Goal: Transaction & Acquisition: Purchase product/service

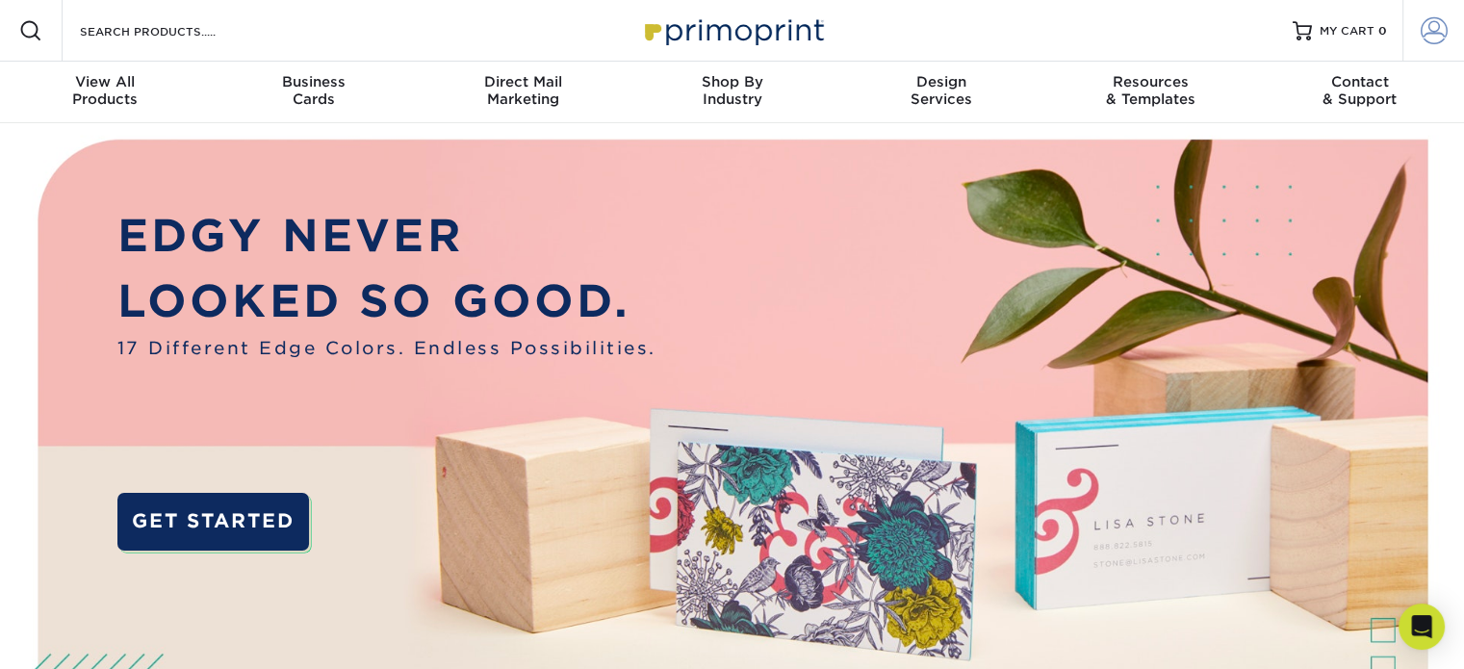
type input "[PERSON_NAME][EMAIL_ADDRESS][DOMAIN_NAME]"
click at [1436, 31] on span at bounding box center [1433, 30] width 27 height 27
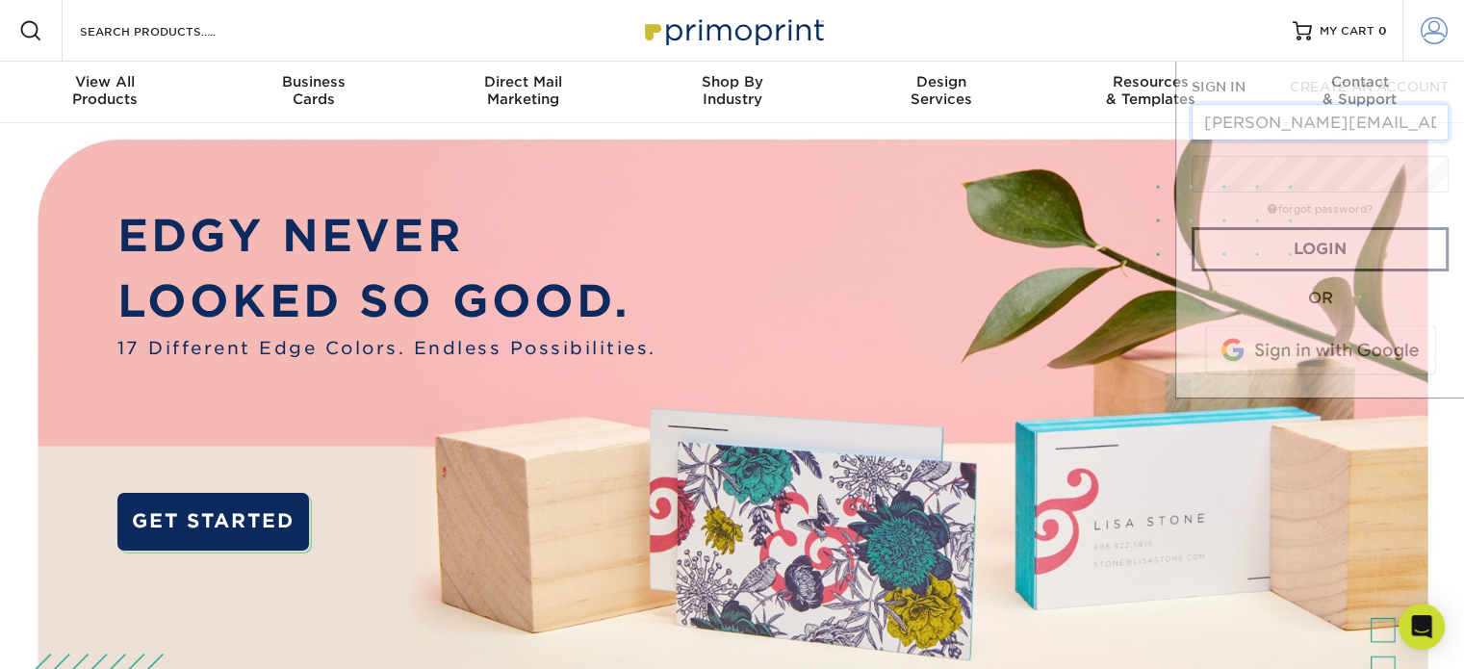
scroll to position [0, 58]
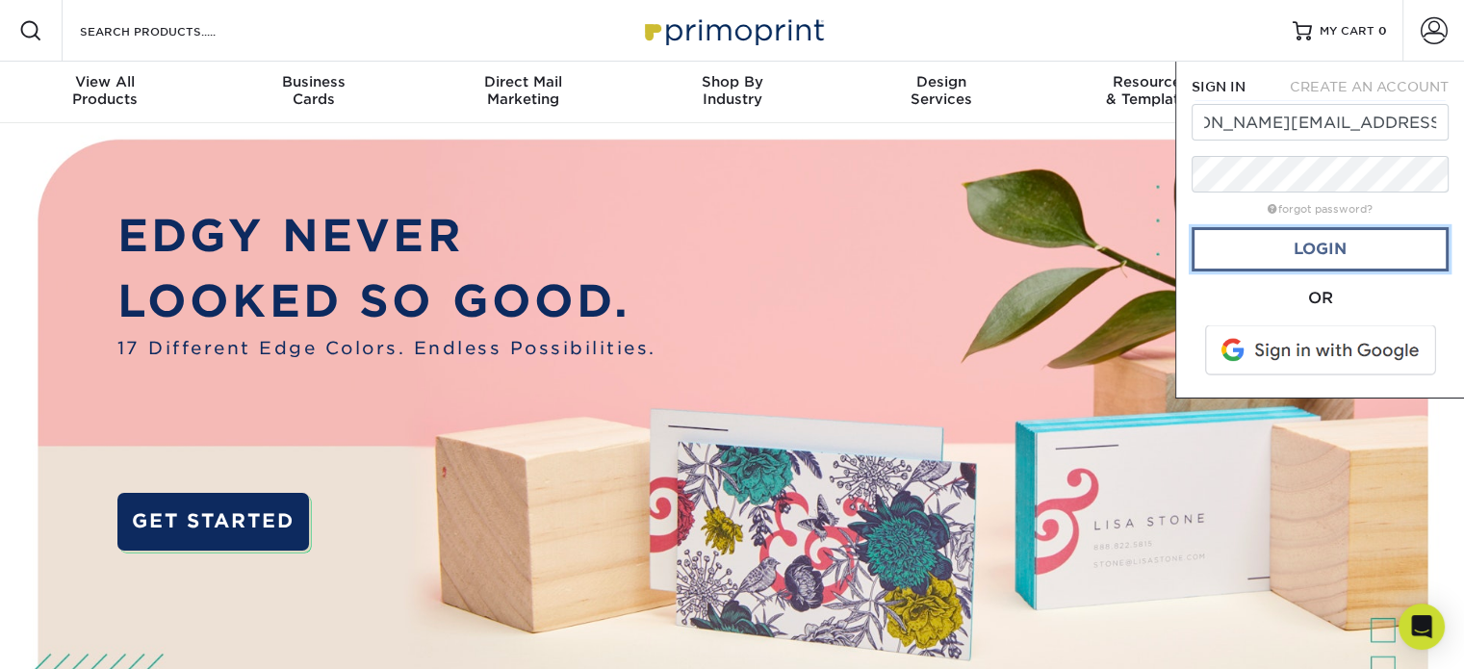
click at [1249, 255] on link "Login" at bounding box center [1319, 249] width 257 height 44
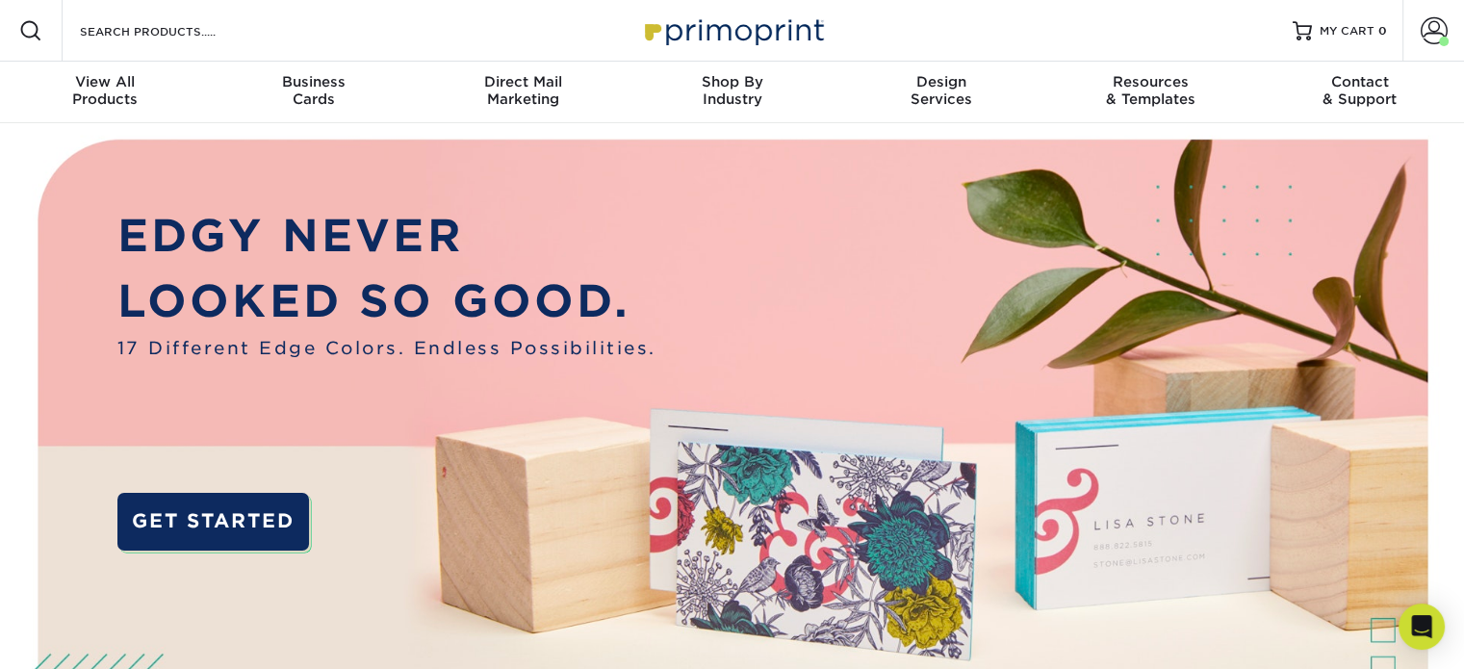
scroll to position [0, 0]
click at [1420, 24] on span at bounding box center [1433, 30] width 27 height 27
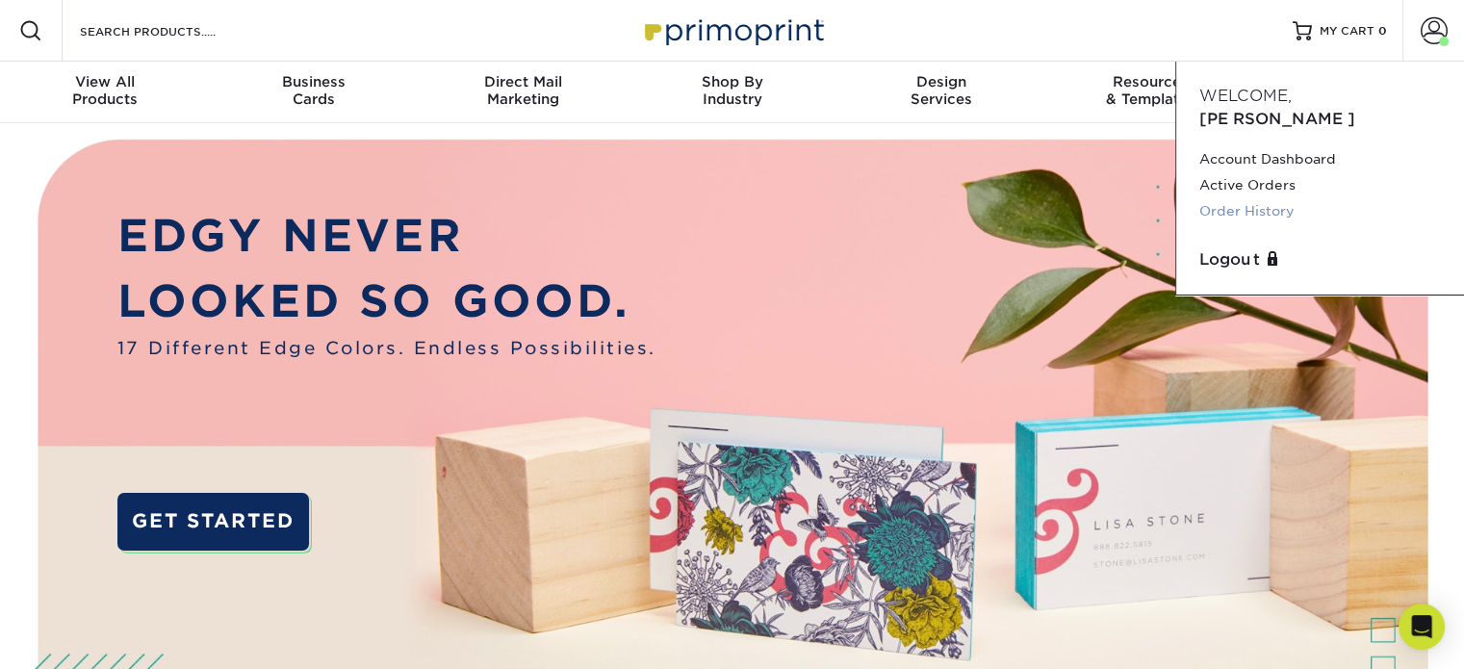
click at [1281, 198] on link "Order History" at bounding box center [1320, 211] width 242 height 26
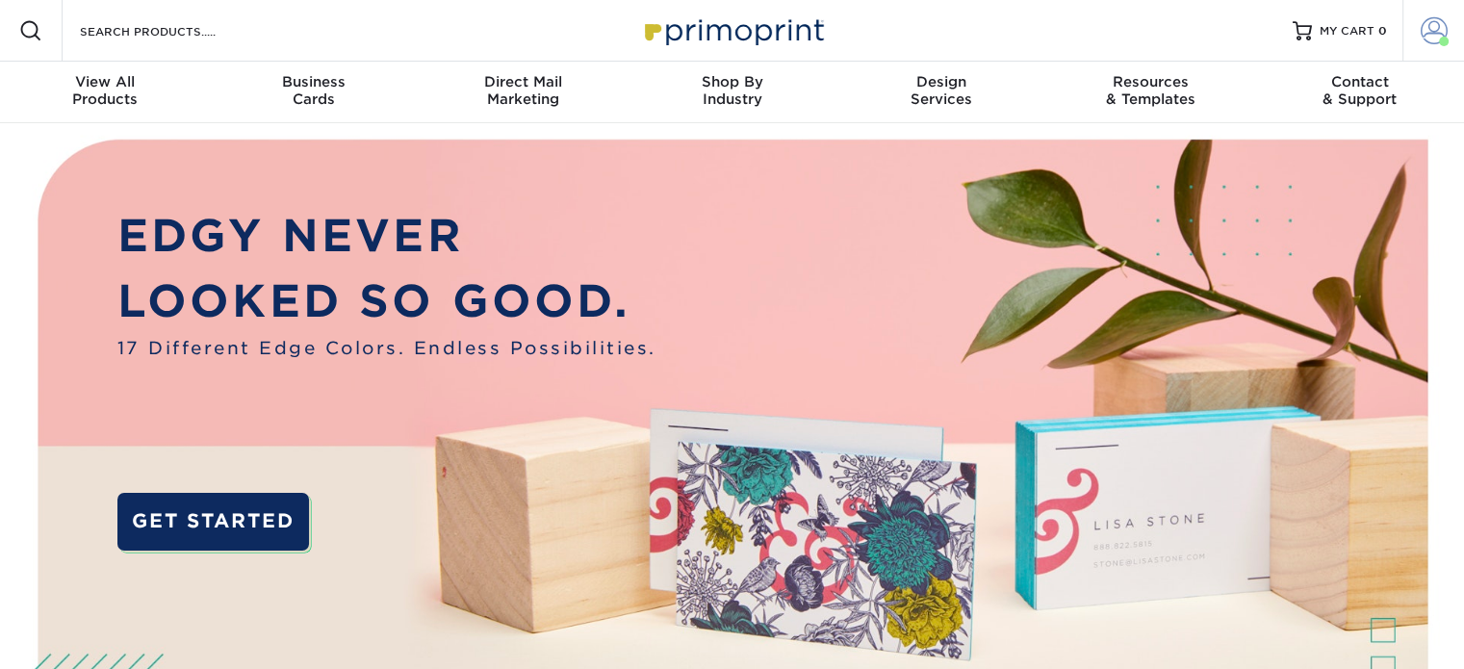
click at [1422, 30] on span at bounding box center [1433, 30] width 27 height 27
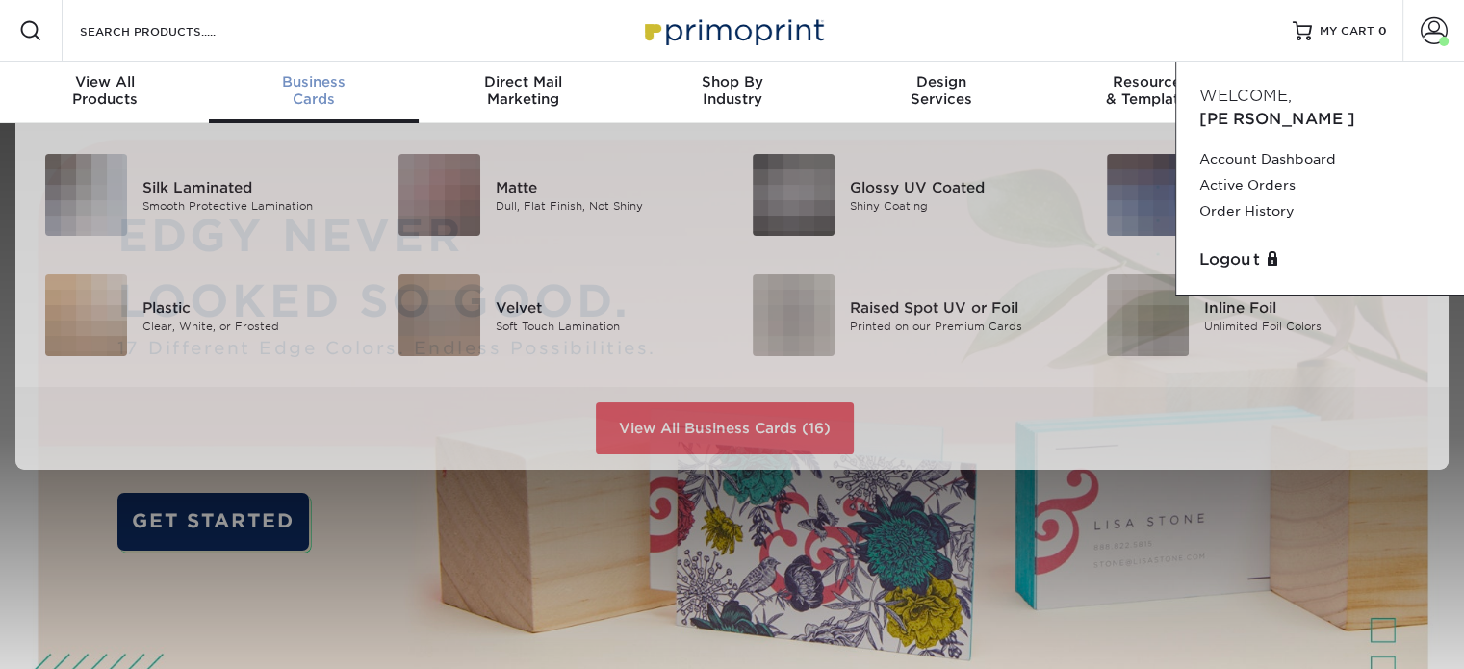
click at [332, 84] on span "Business" at bounding box center [313, 81] width 209 height 17
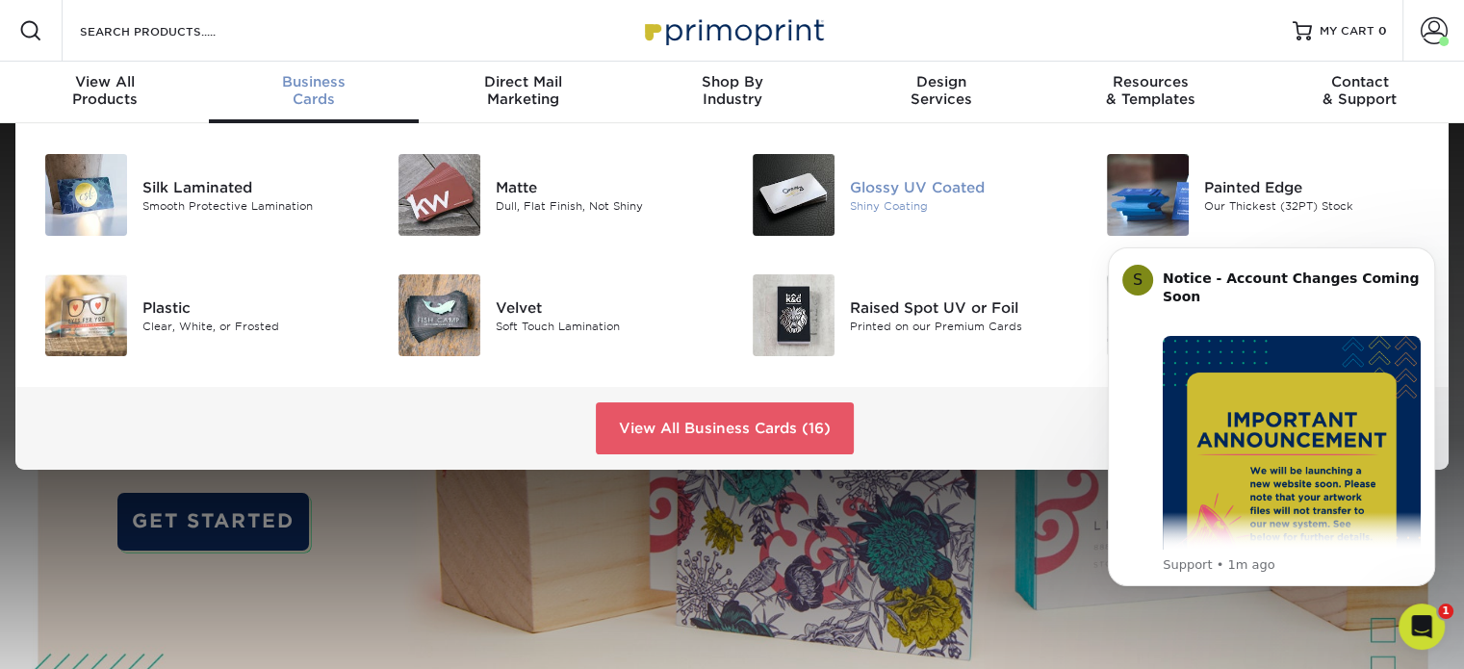
click at [855, 184] on div "Glossy UV Coated" at bounding box center [960, 186] width 221 height 21
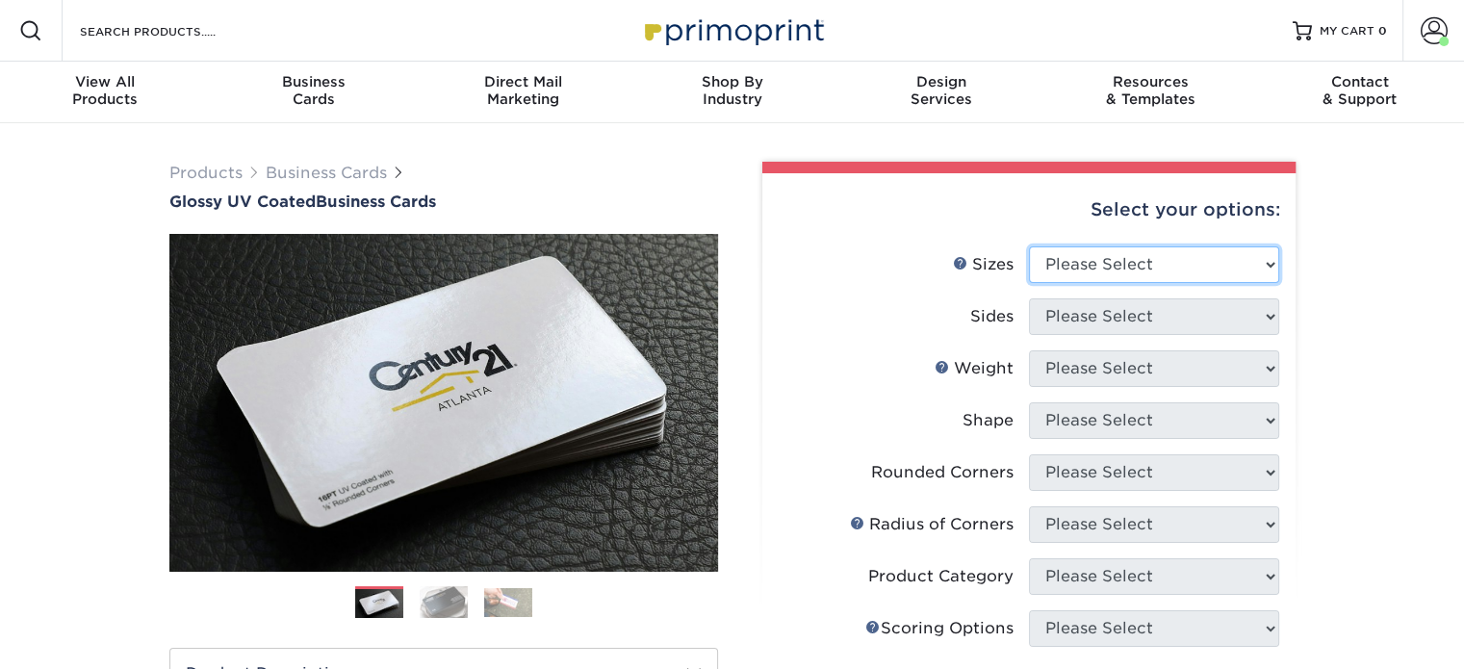
click at [1188, 265] on select "Please Select 1.5" x 3.5" - Mini 1.75" x 3.5" - Mini 2" x 2" - Square 2" x 3" -…" at bounding box center [1154, 264] width 250 height 37
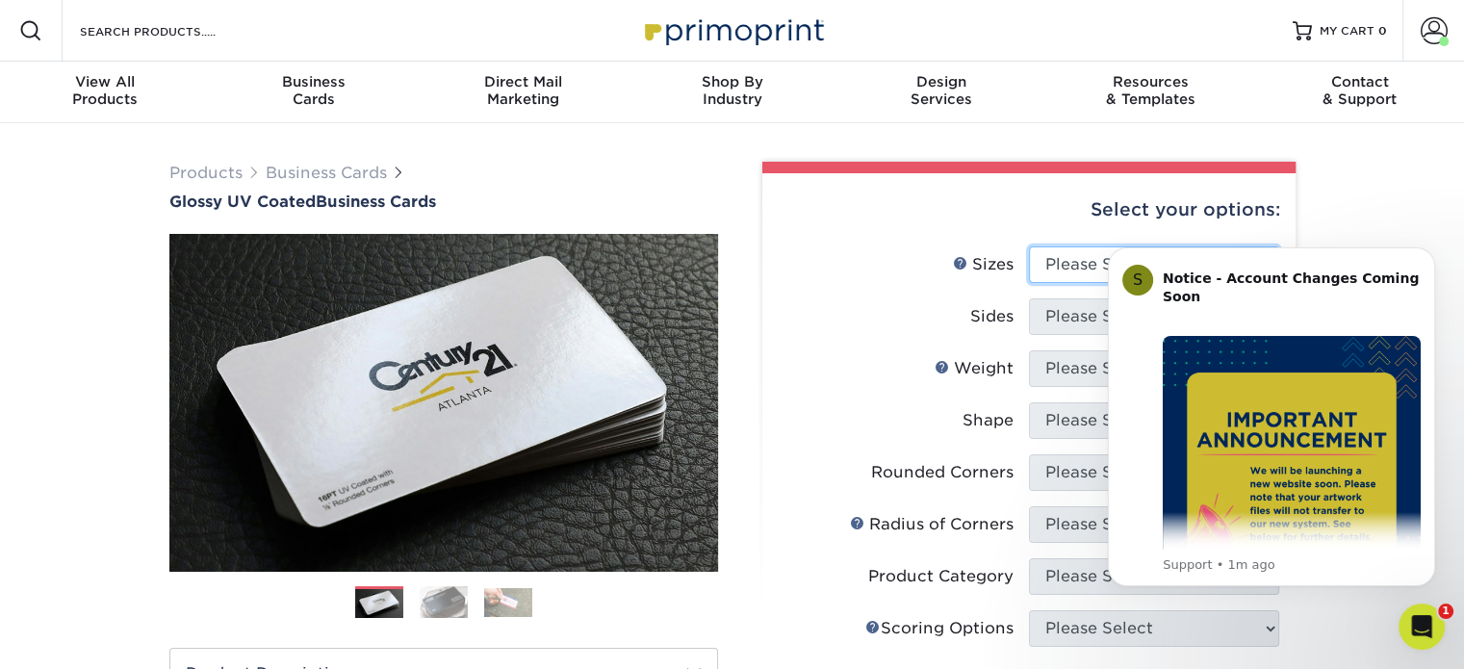
select select "2.00x3.50"
click at [1029, 246] on select "Please Select 1.5" x 3.5" - Mini 1.75" x 3.5" - Mini 2" x 2" - Square 2" x 3" -…" at bounding box center [1154, 264] width 250 height 37
click at [857, 331] on label "Sides" at bounding box center [904, 316] width 250 height 37
click at [1420, 248] on button "Dismiss notification" at bounding box center [1429, 253] width 25 height 25
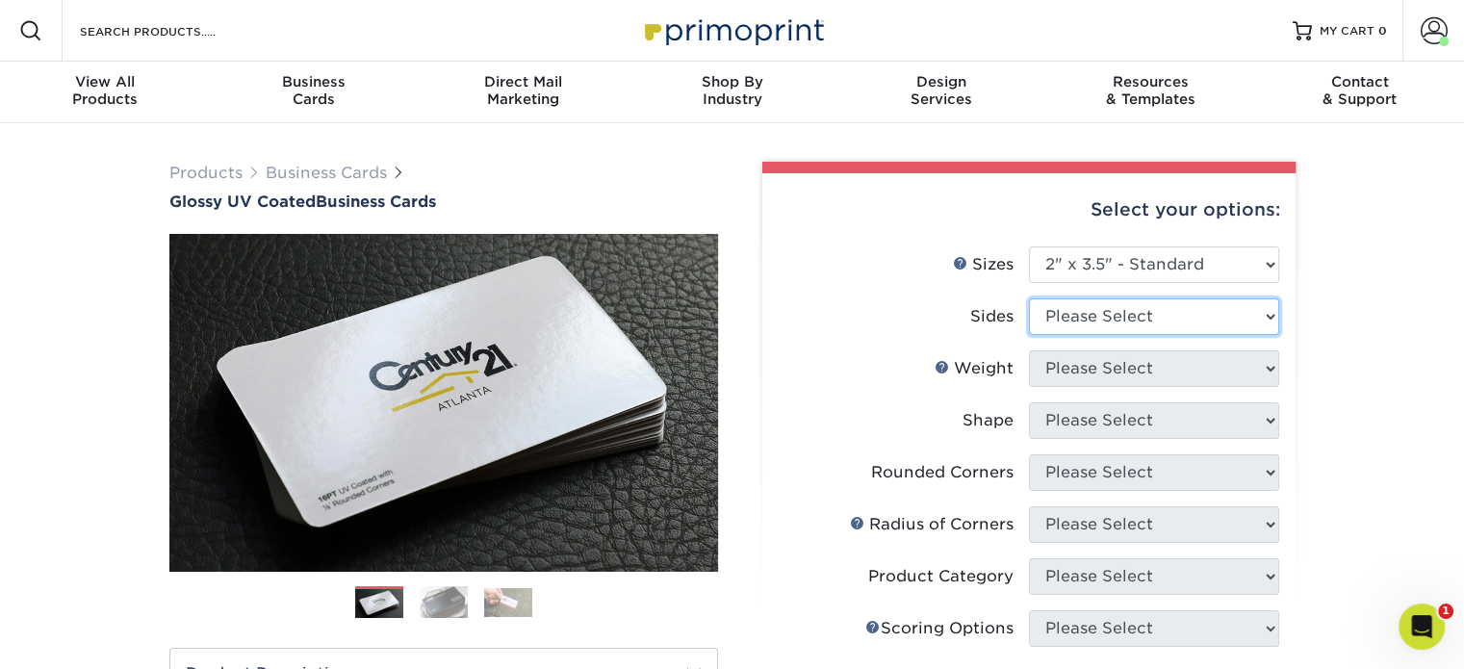
click at [1145, 322] on select "Please Select Print Both Sides Print Front Only" at bounding box center [1154, 316] width 250 height 37
select select "13abbda7-1d64-4f25-8bb2-c179b224825d"
click at [1029, 298] on select "Please Select Print Both Sides Print Front Only" at bounding box center [1154, 316] width 250 height 37
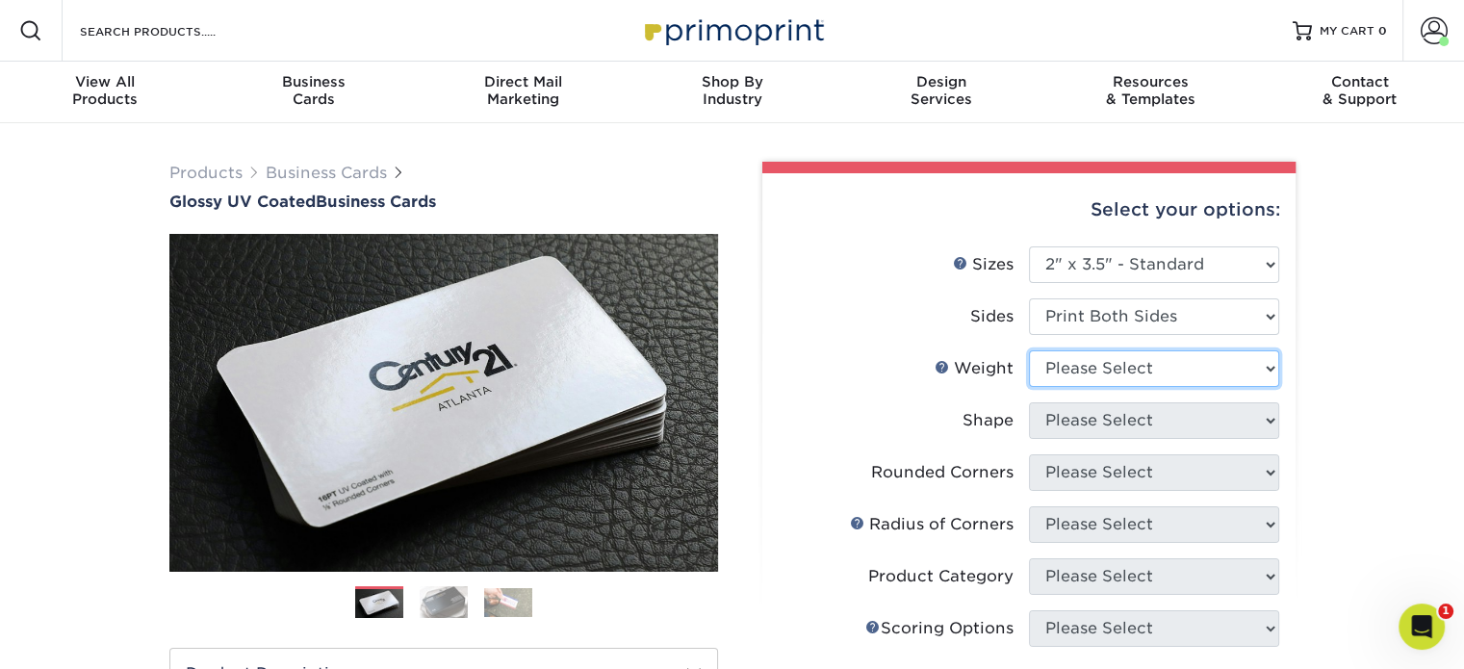
click at [1165, 371] on select "Please Select 16PT 14PT" at bounding box center [1154, 368] width 250 height 37
select select "14PT"
click at [1029, 350] on select "Please Select 16PT 14PT" at bounding box center [1154, 368] width 250 height 37
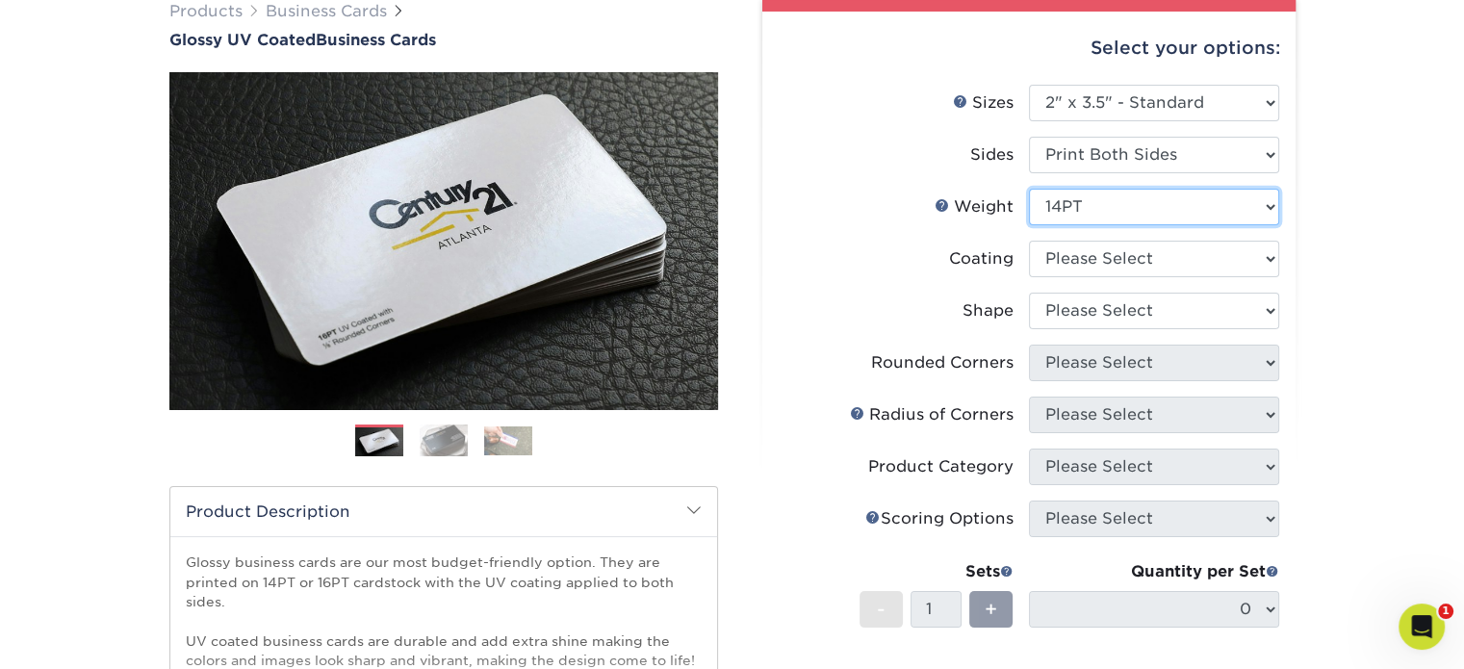
scroll to position [192, 0]
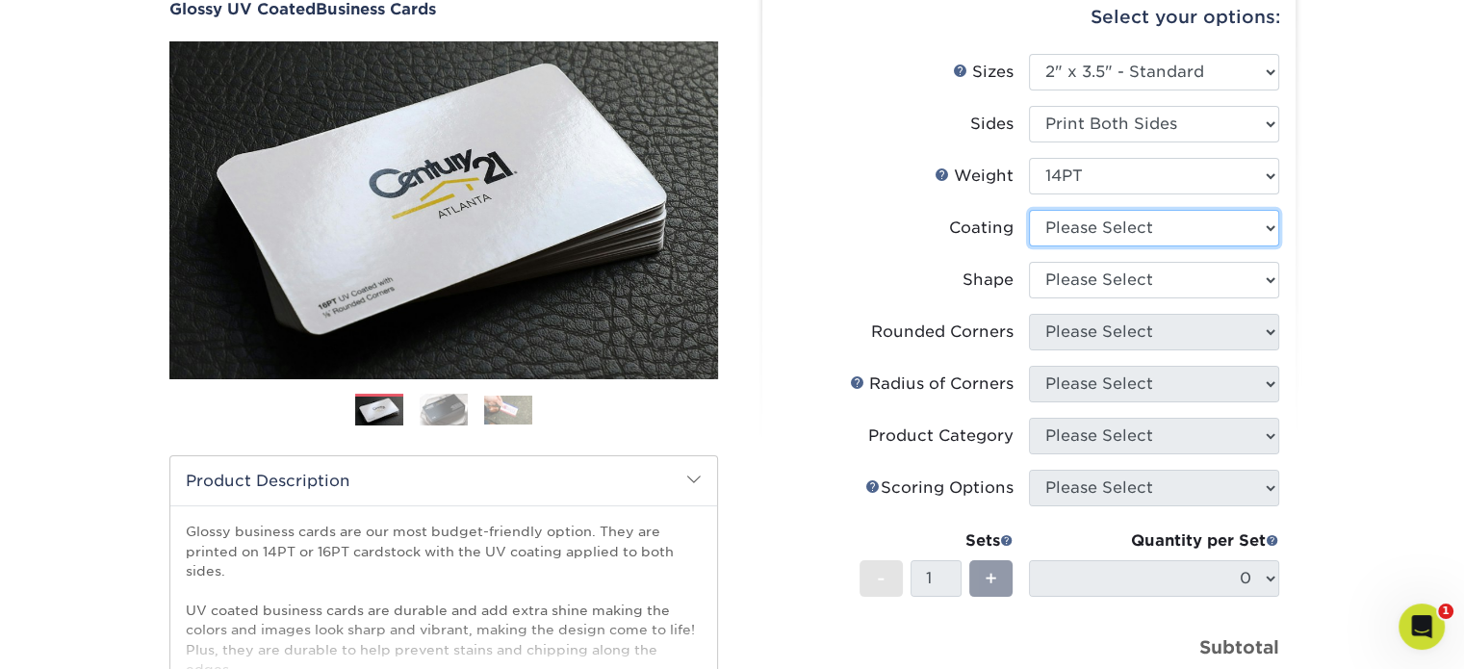
click at [1165, 228] on select at bounding box center [1154, 228] width 250 height 37
click at [1029, 210] on select at bounding box center [1154, 228] width 250 height 37
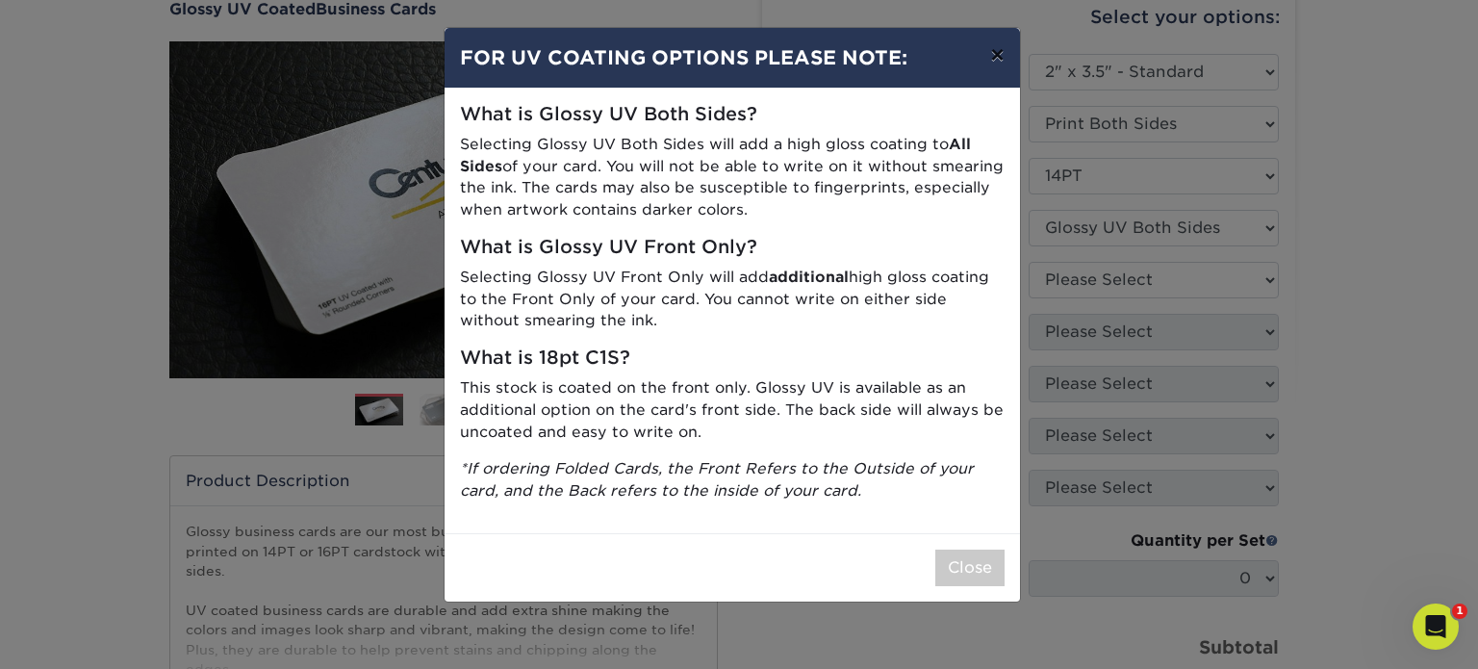
click at [1001, 64] on button "×" at bounding box center [997, 55] width 44 height 54
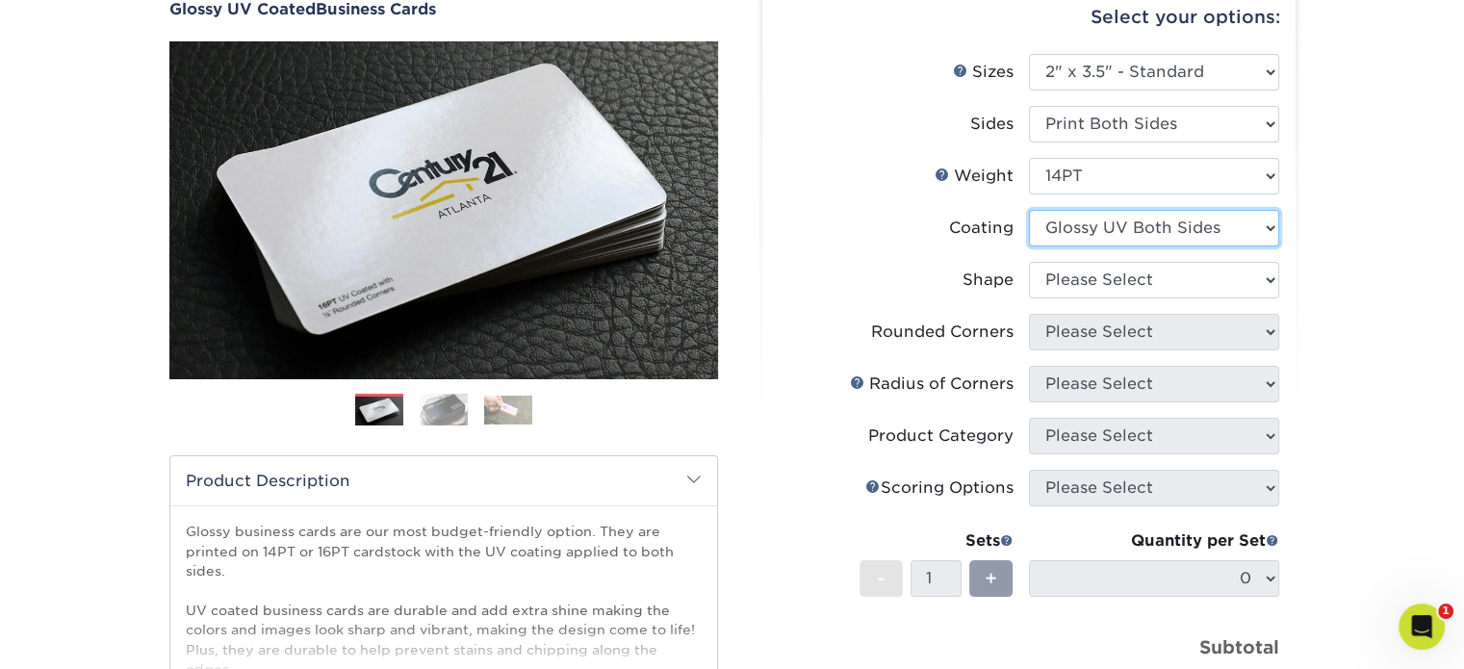
click at [1170, 230] on select at bounding box center [1154, 228] width 250 height 37
select select "1e8116af-acfc-44b1-83dc-8181aa338834"
click at [1029, 210] on select at bounding box center [1154, 228] width 250 height 37
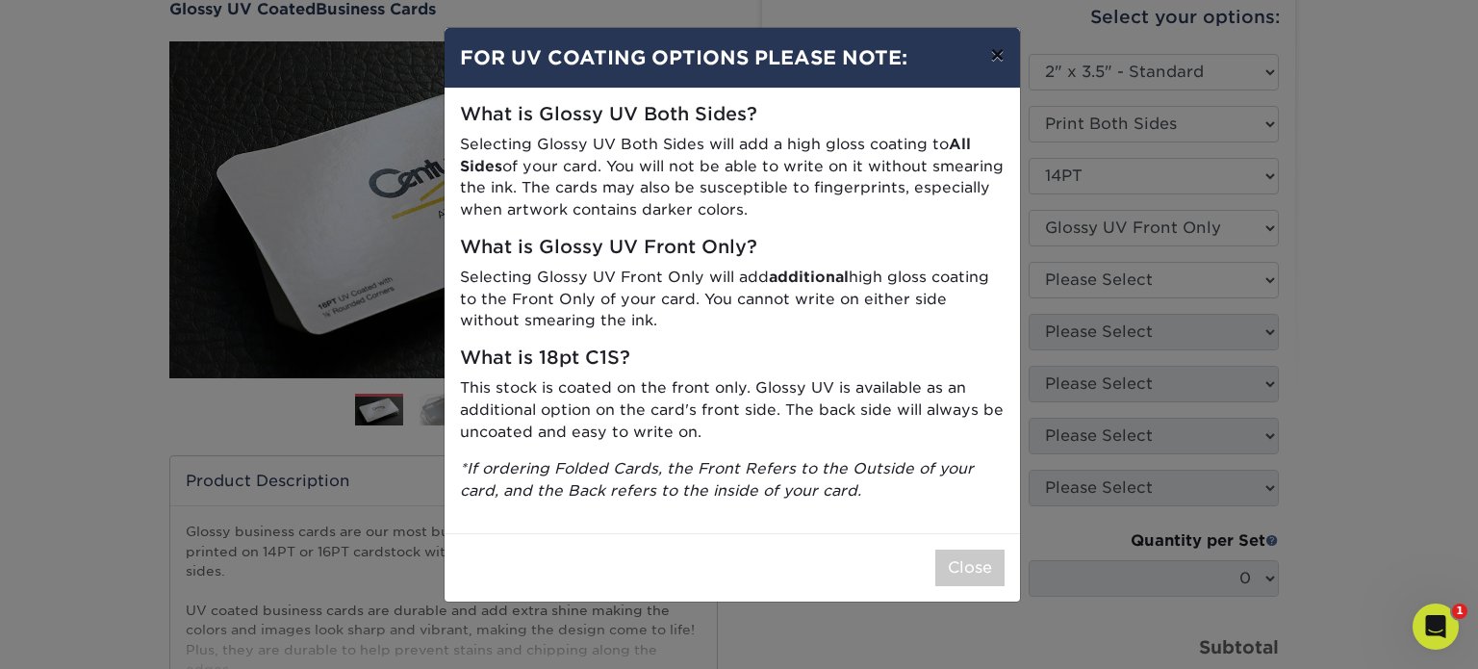
click at [1002, 54] on button "×" at bounding box center [997, 55] width 44 height 54
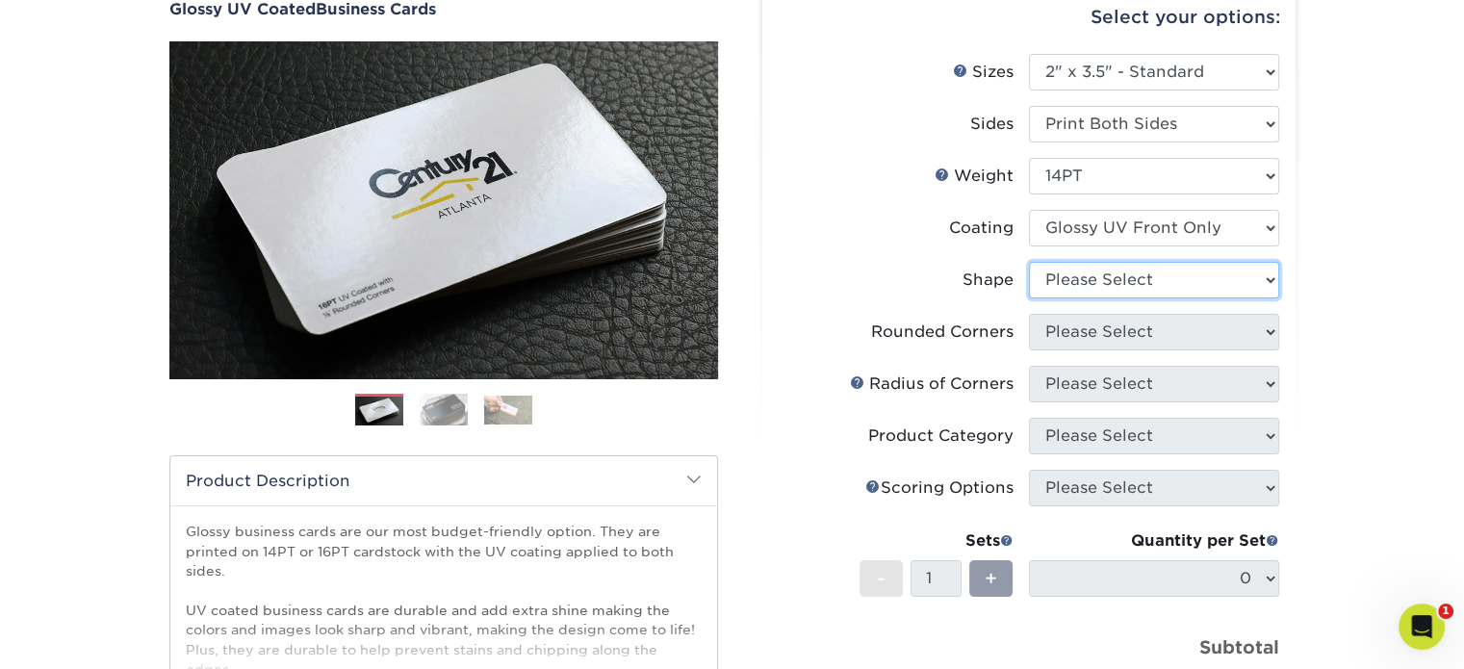
click at [1121, 276] on select "Please Select Standard" at bounding box center [1154, 280] width 250 height 37
select select "standard"
click at [1029, 262] on select "Please Select Standard" at bounding box center [1154, 280] width 250 height 37
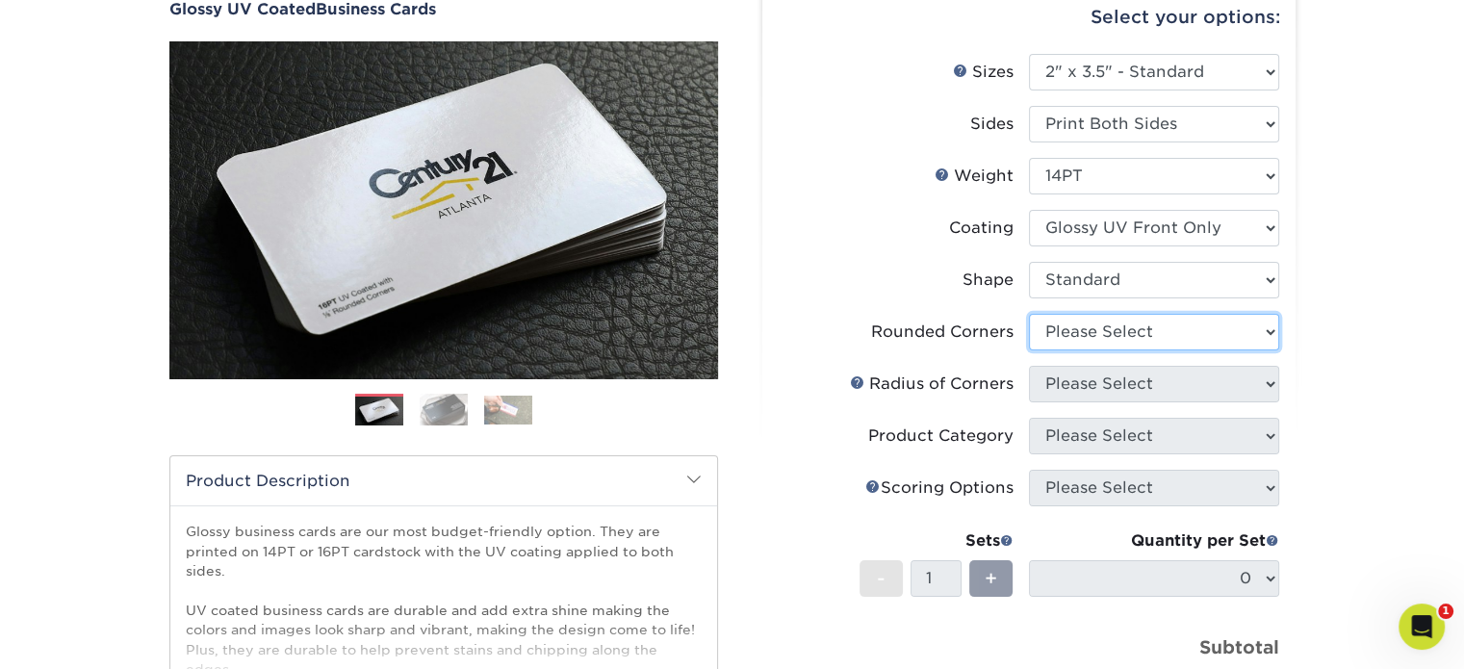
click at [1115, 341] on select "Please Select Yes - Round 2 Corners Yes - Round 4 Corners No" at bounding box center [1154, 332] width 250 height 37
select select "0"
click at [1029, 314] on select "Please Select Yes - Round 2 Corners Yes - Round 4 Corners No" at bounding box center [1154, 332] width 250 height 37
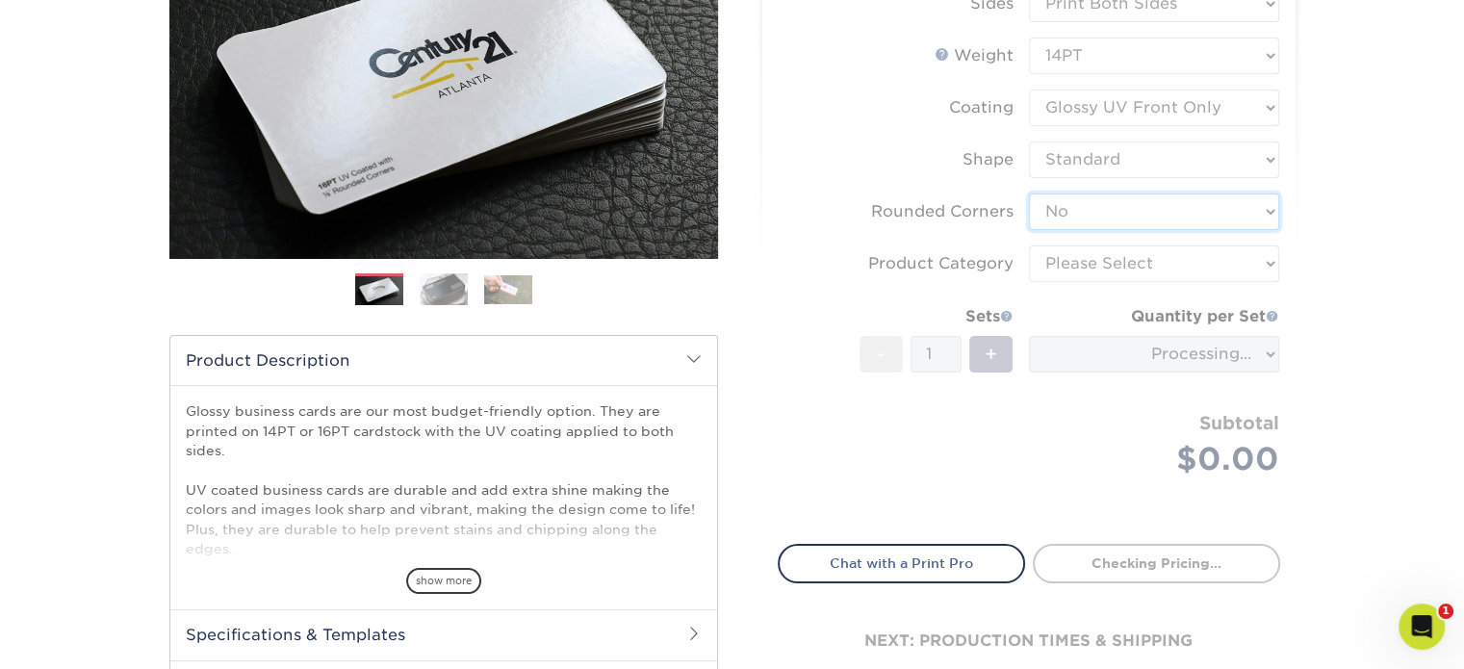
scroll to position [385, 0]
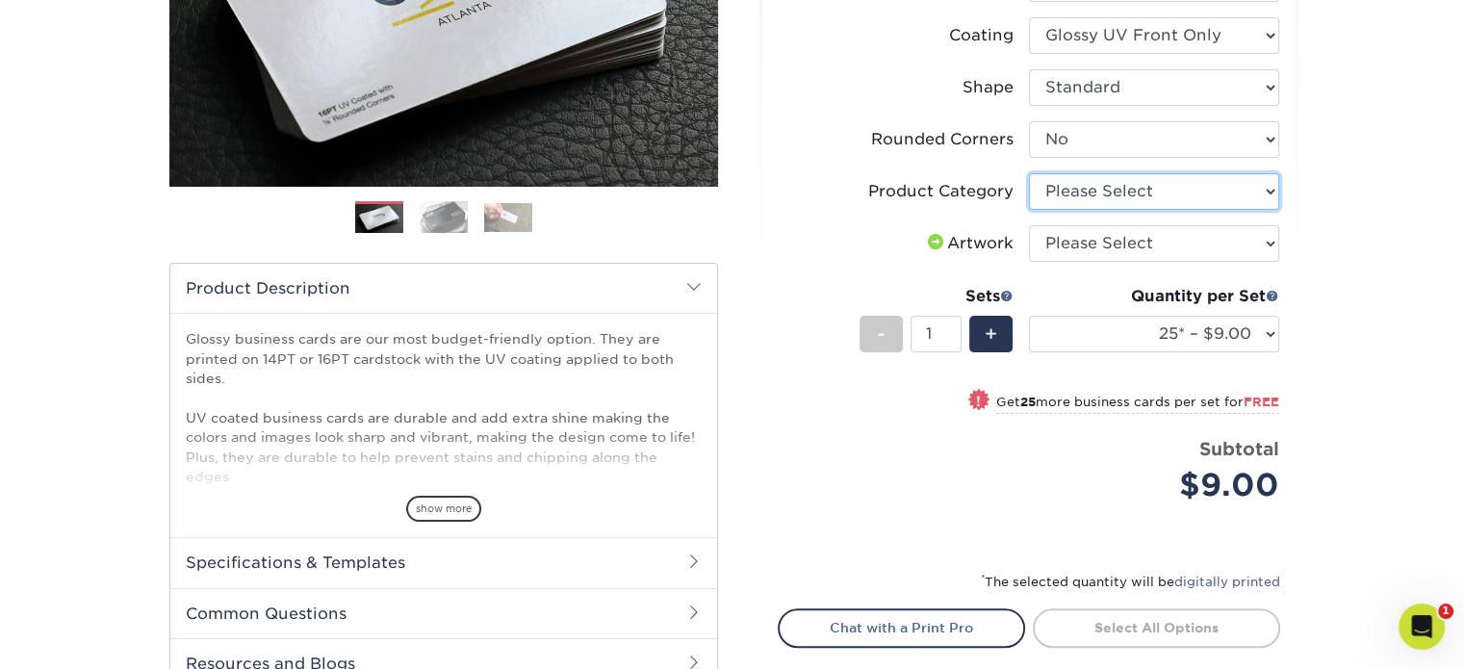
click at [1135, 179] on select "Please Select Business Cards" at bounding box center [1154, 191] width 250 height 37
select select "3b5148f1-0588-4f88-a218-97bcfdce65c1"
click at [1029, 173] on select "Please Select Business Cards" at bounding box center [1154, 191] width 250 height 37
click at [1074, 238] on select "Please Select I will upload files I need a design - $100" at bounding box center [1154, 243] width 250 height 37
select select "upload"
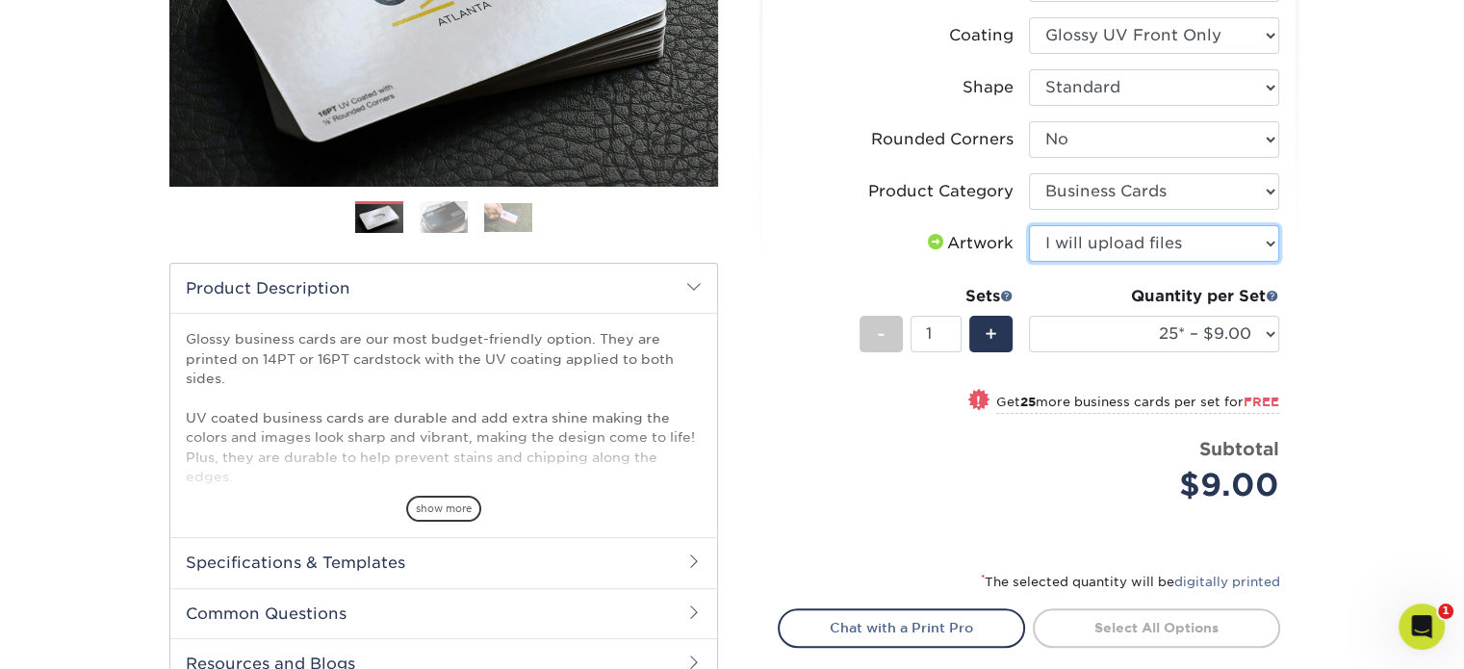
click at [1029, 225] on select "Please Select I will upload files I need a design - $100" at bounding box center [1154, 243] width 250 height 37
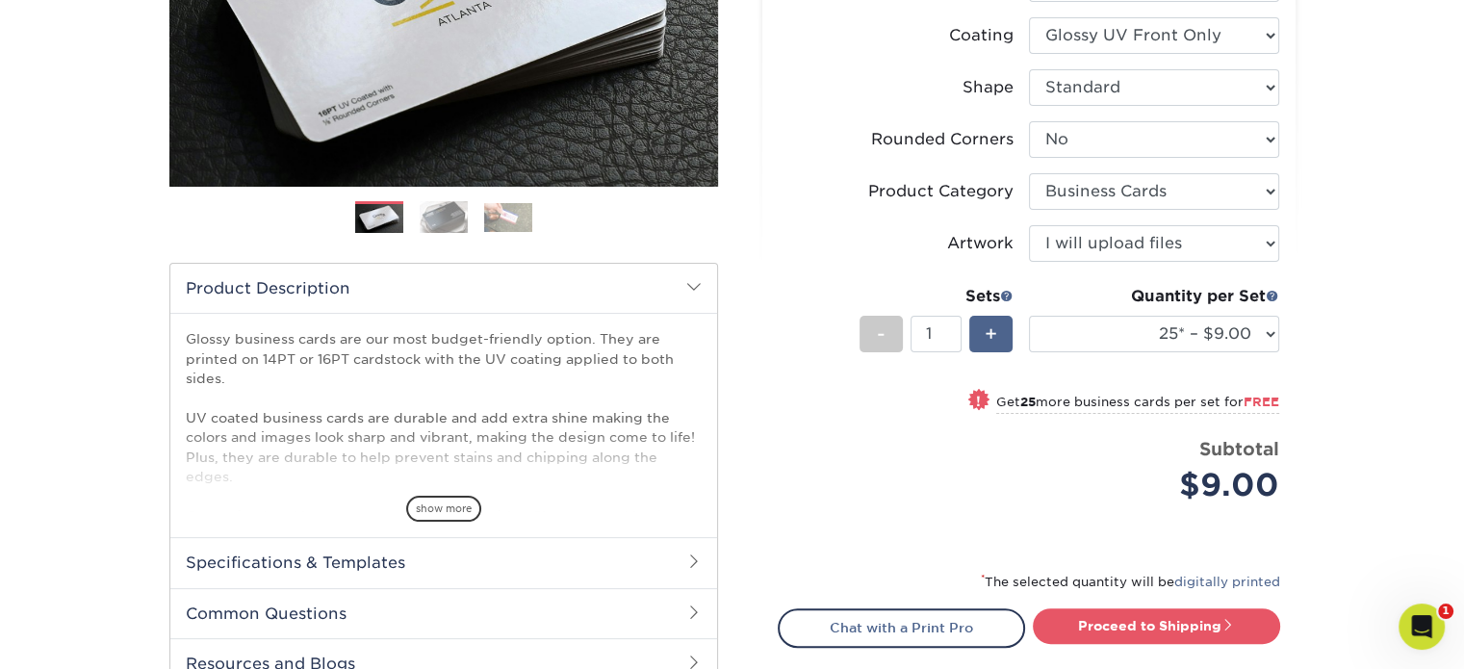
click at [994, 337] on span "+" at bounding box center [990, 333] width 13 height 29
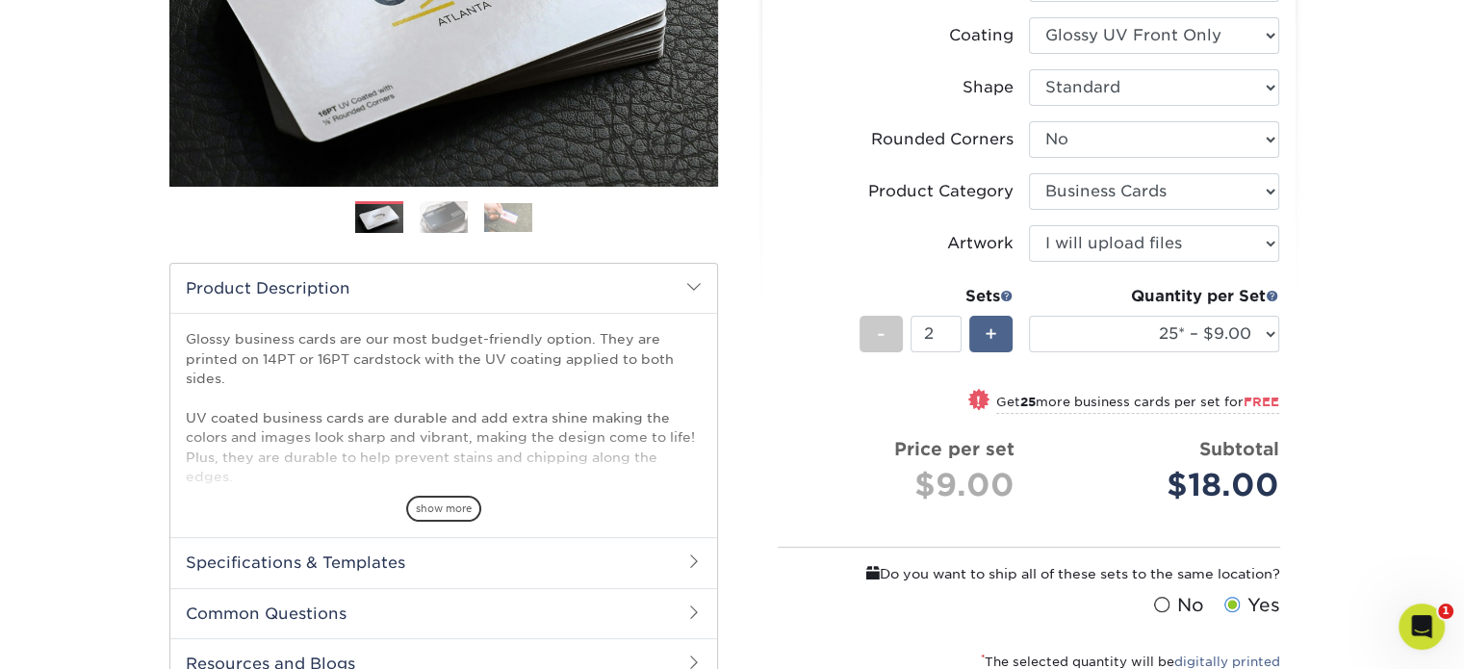
click at [994, 337] on span "+" at bounding box center [990, 333] width 13 height 29
type input "3"
click at [1269, 327] on select "25* – $9.00 50* – $9.00 100* – $9.00 250* – $17.00 500 – $33.00 1000 – $42.00 2…" at bounding box center [1154, 334] width 250 height 37
select select "100* – $9.00"
click at [1029, 316] on select "25* – $9.00 50* – $9.00 100* – $9.00 250* – $17.00 500 – $33.00 1000 – $42.00 2…" at bounding box center [1154, 334] width 250 height 37
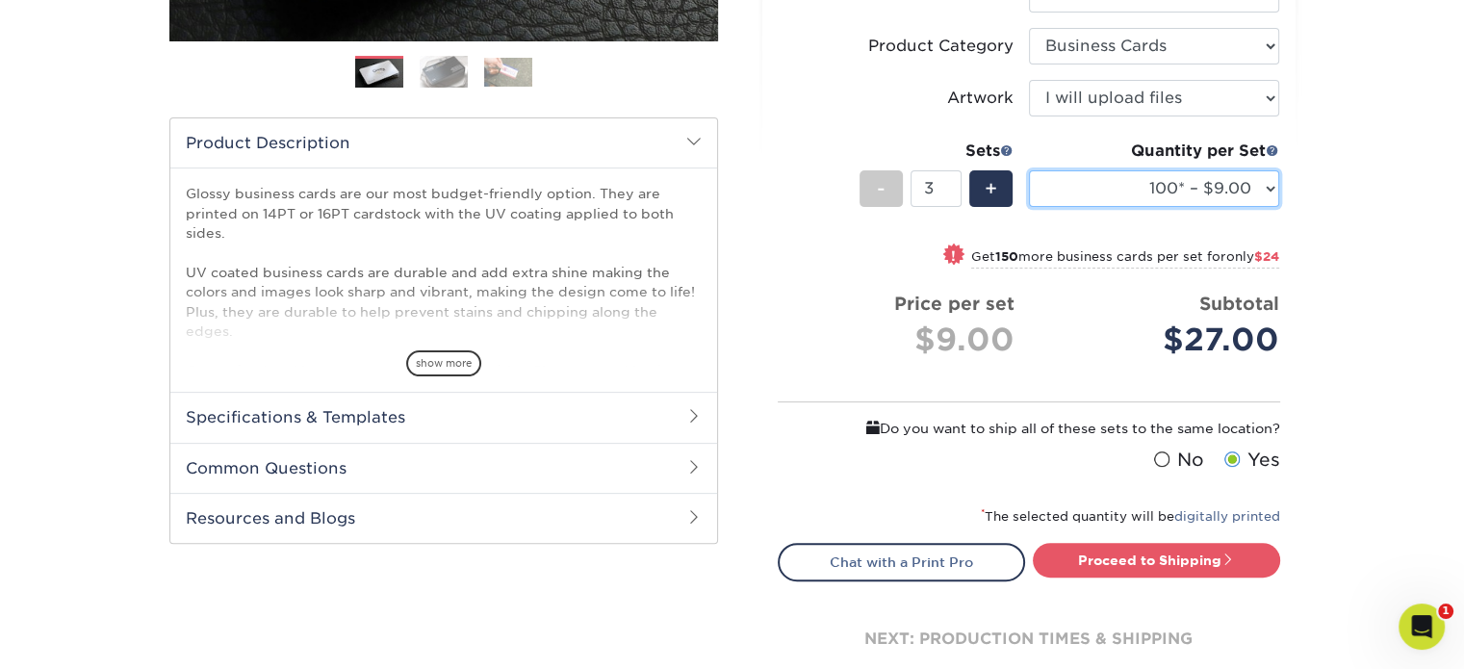
scroll to position [577, 0]
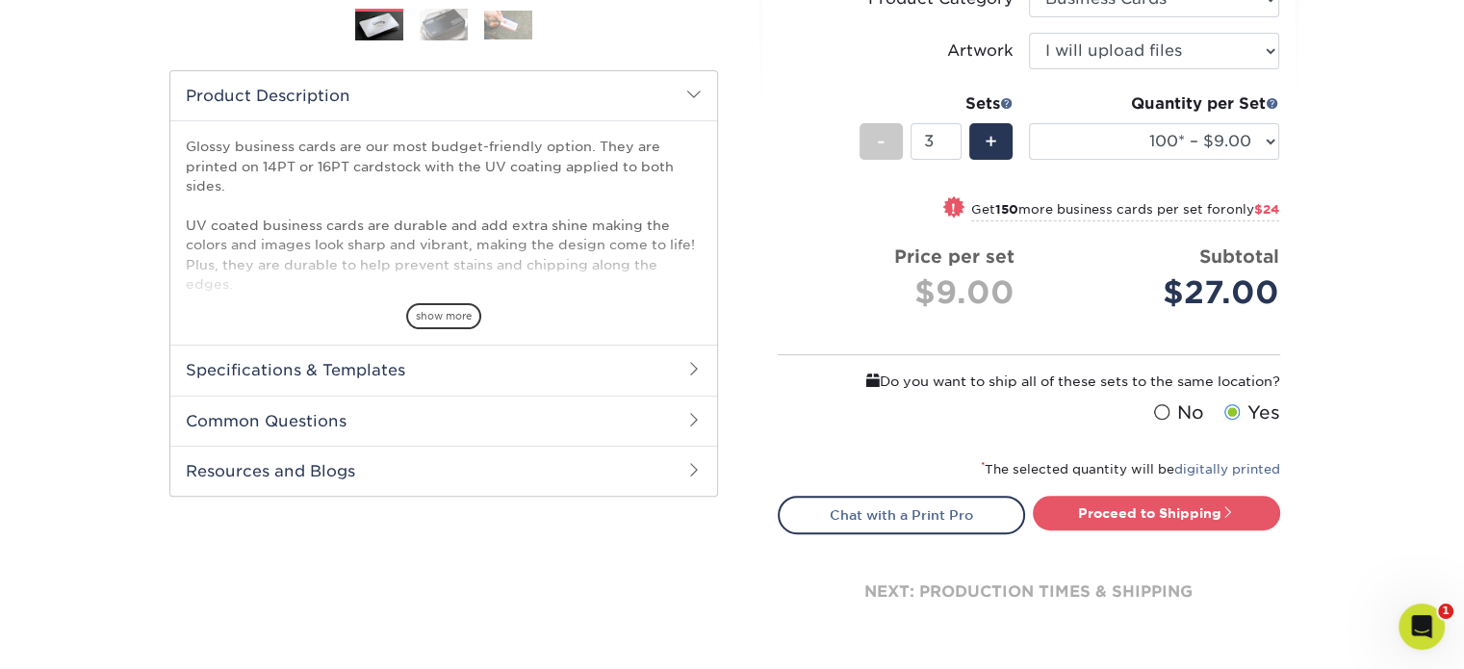
click at [376, 373] on h2 "Specifications & Templates" at bounding box center [443, 370] width 547 height 50
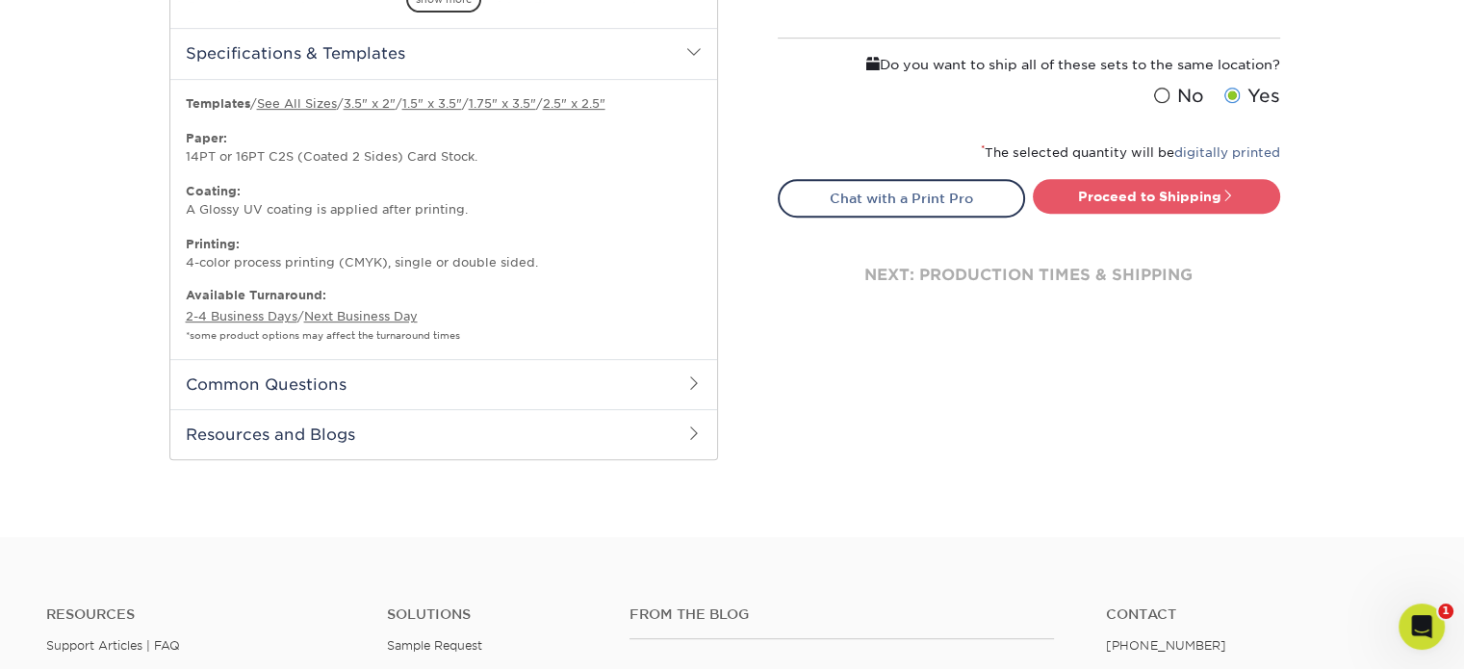
scroll to position [866, 0]
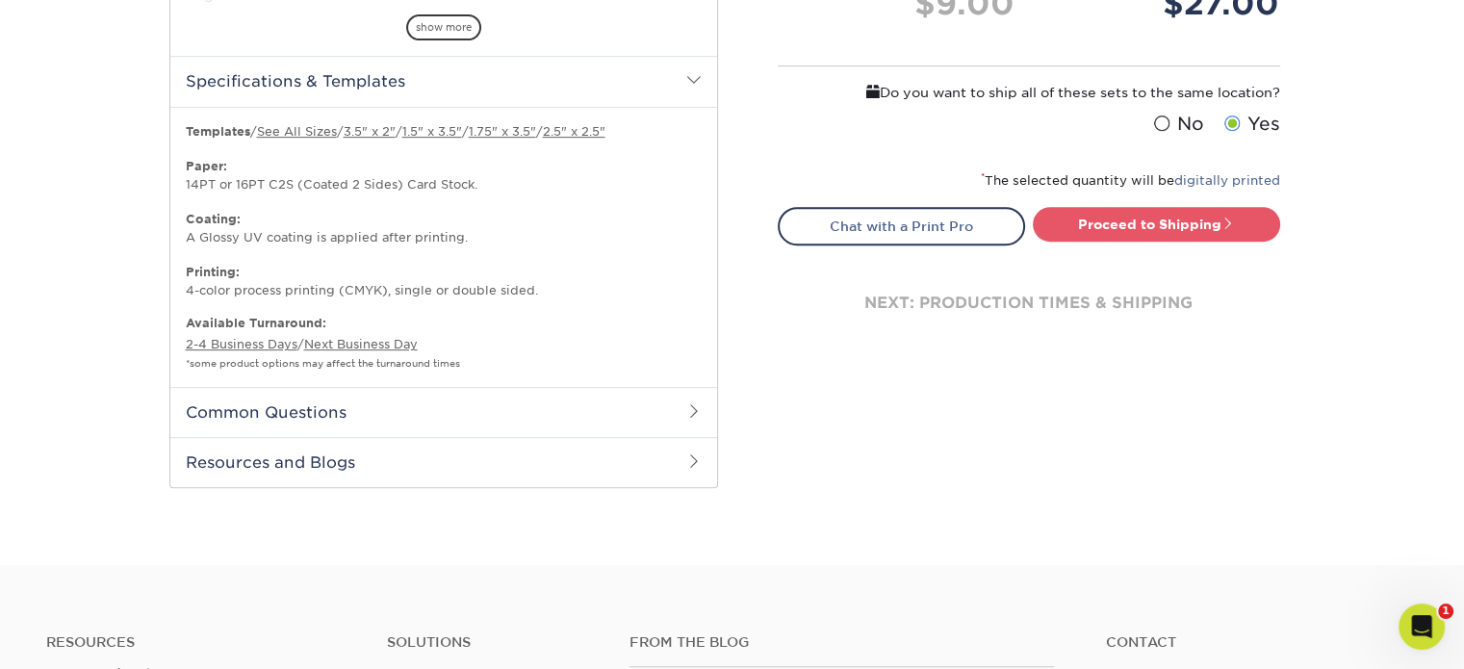
click at [362, 403] on h2 "Common Questions" at bounding box center [443, 412] width 547 height 50
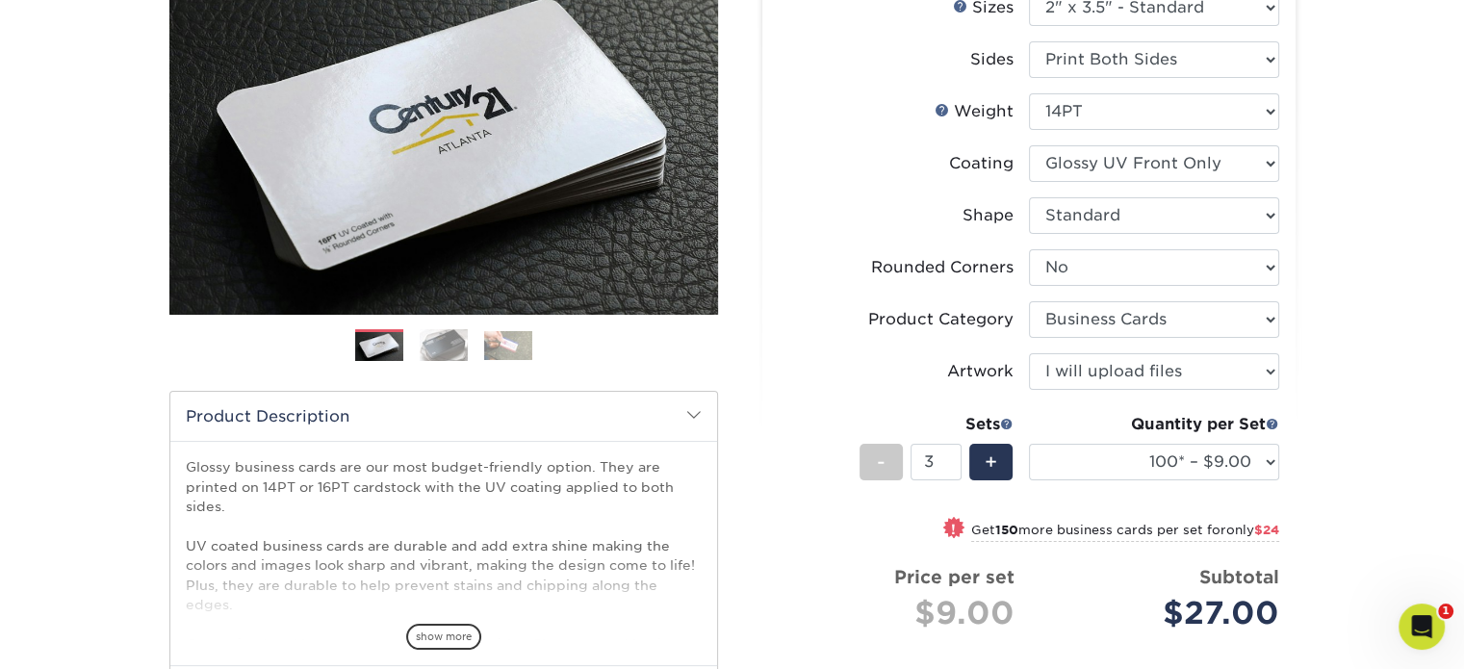
scroll to position [192, 0]
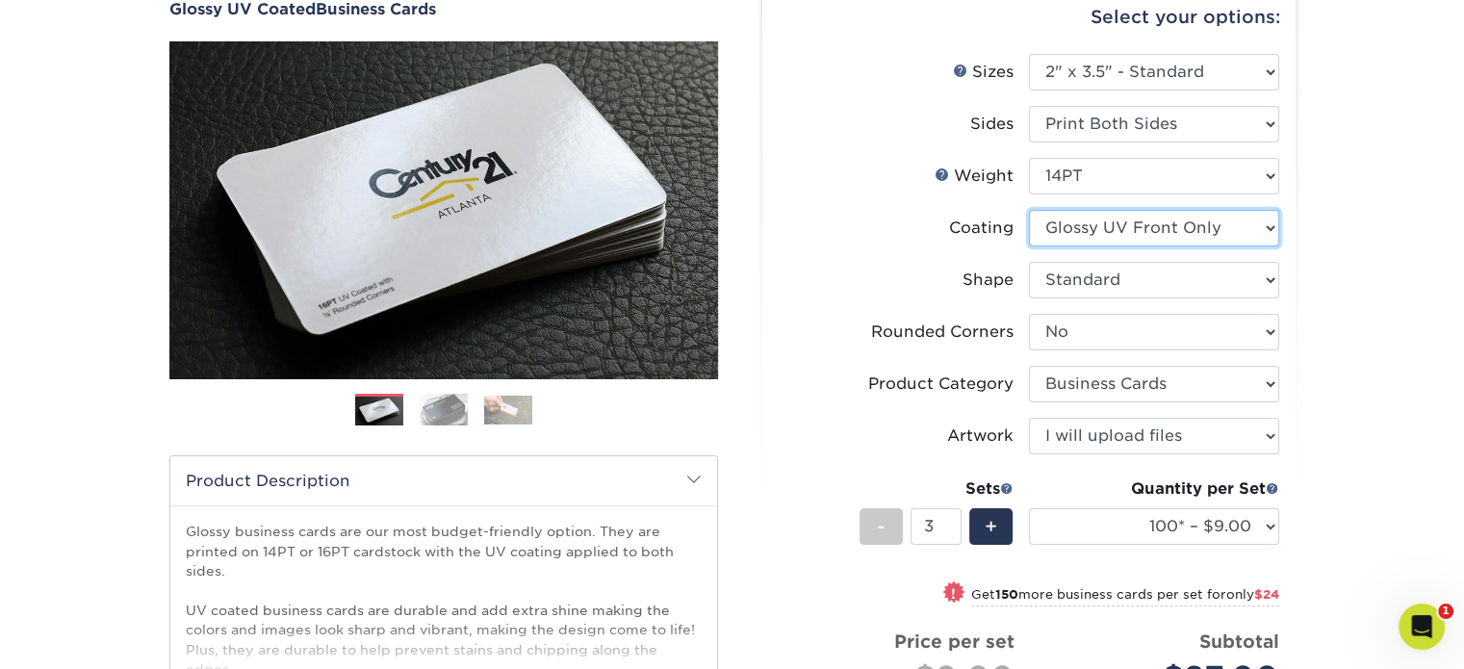
click at [1143, 242] on select at bounding box center [1154, 228] width 250 height 37
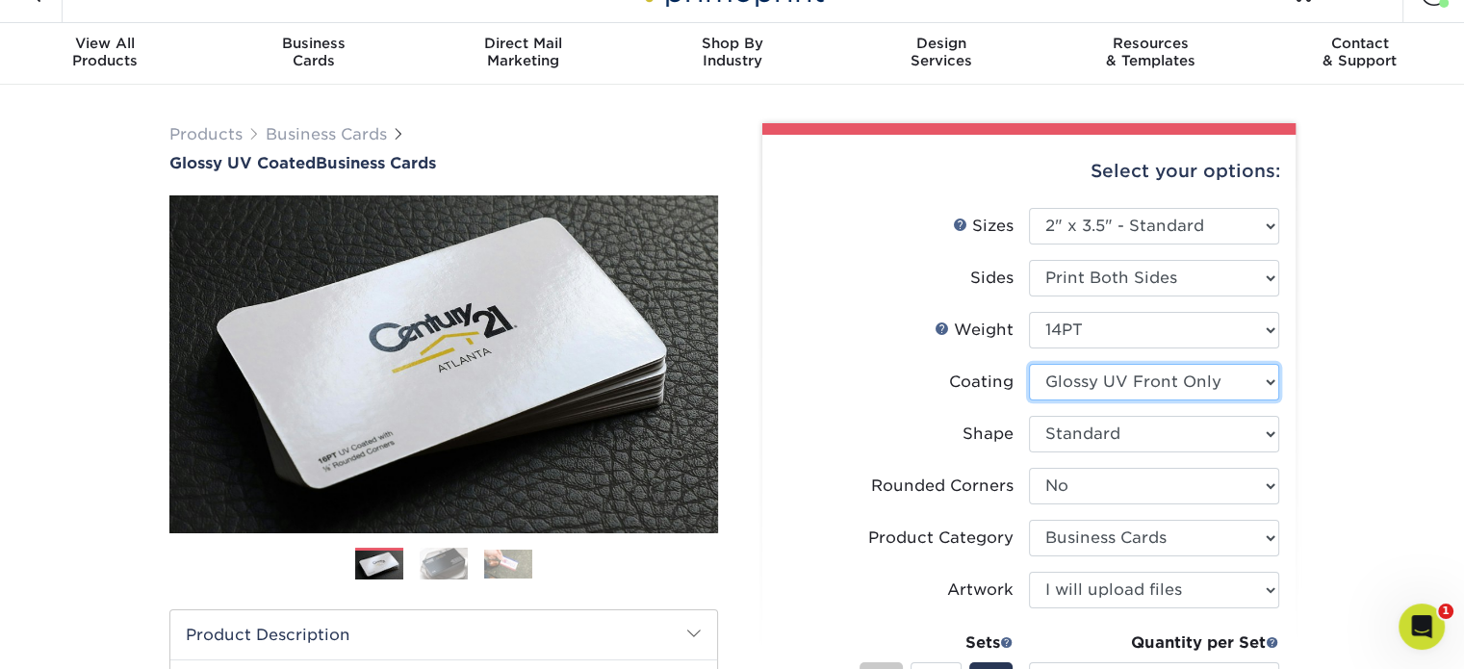
scroll to position [0, 0]
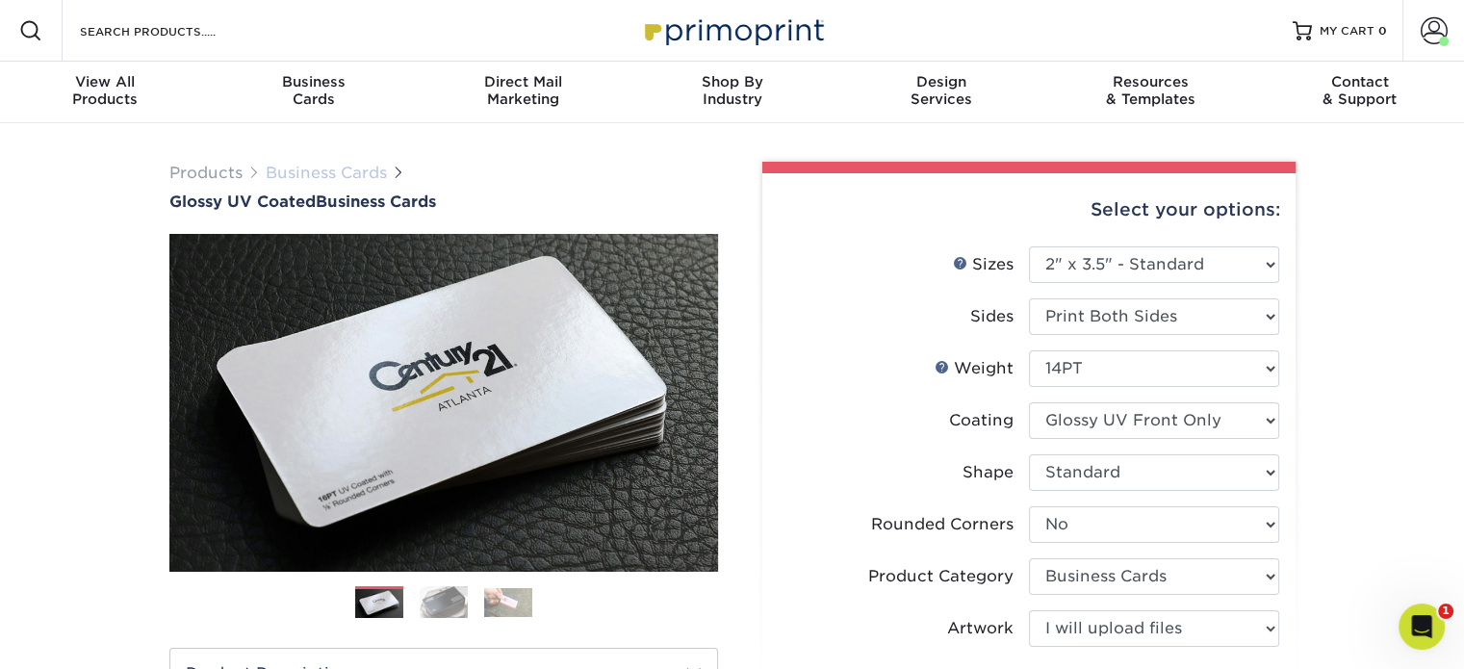
click at [288, 172] on link "Business Cards" at bounding box center [326, 173] width 121 height 18
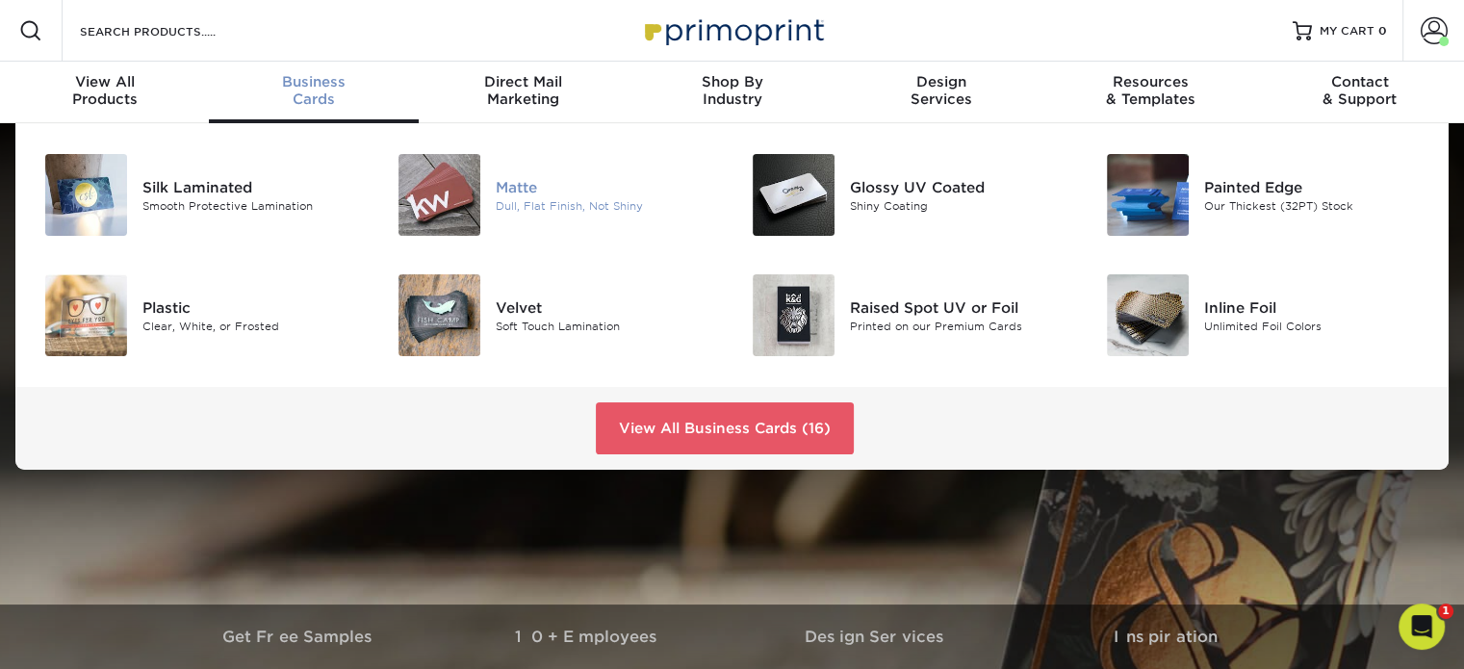
click at [497, 192] on div "Matte" at bounding box center [606, 186] width 221 height 21
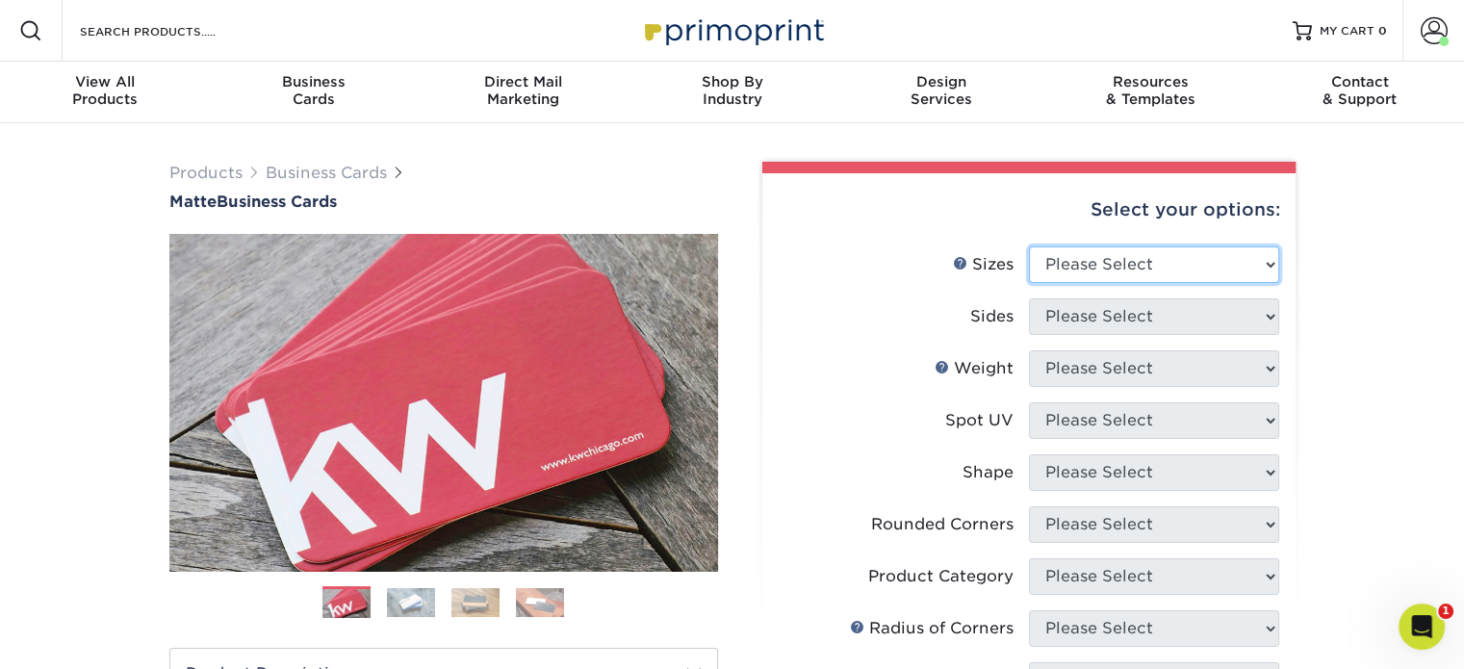
click at [1157, 268] on select "Please Select 1.5" x 3.5" - Mini 1.75" x 3.5" - Mini 2" x 2" - Square 2" x 3" -…" at bounding box center [1154, 264] width 250 height 37
select select "2.00x3.50"
click at [1029, 246] on select "Please Select 1.5" x 3.5" - Mini 1.75" x 3.5" - Mini 2" x 2" - Square 2" x 3" -…" at bounding box center [1154, 264] width 250 height 37
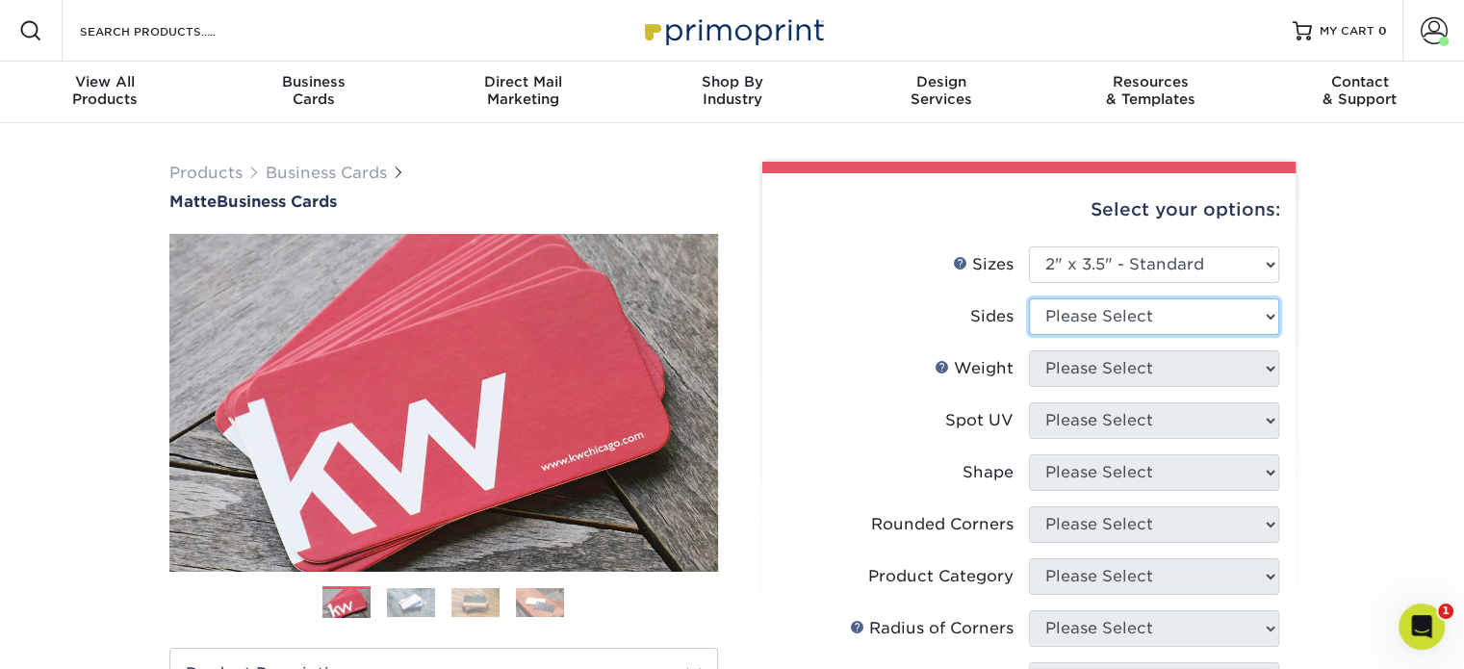
click at [1162, 323] on select "Please Select Print Both Sides Print Front Only" at bounding box center [1154, 316] width 250 height 37
select select "13abbda7-1d64-4f25-8bb2-c179b224825d"
click at [1029, 298] on select "Please Select Print Both Sides Print Front Only" at bounding box center [1154, 316] width 250 height 37
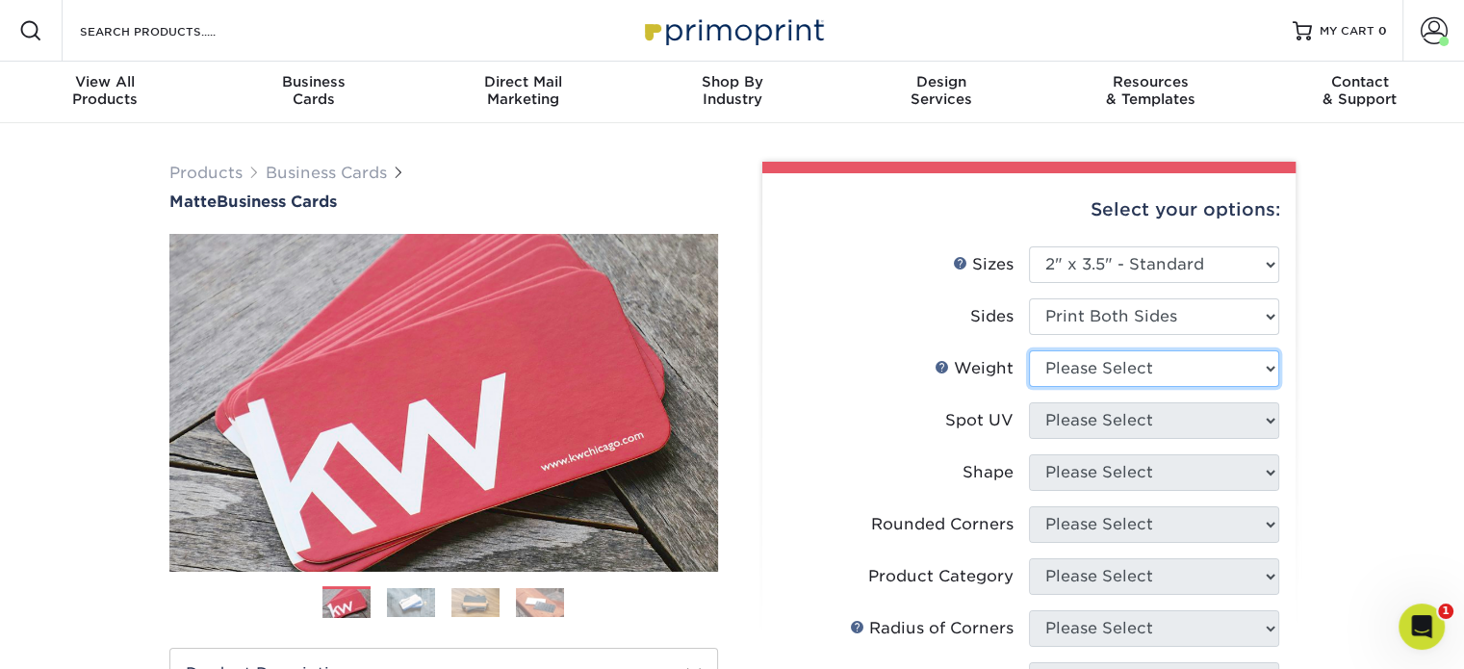
click at [1162, 375] on select "Please Select 16PT 14PT" at bounding box center [1154, 368] width 250 height 37
select select "14PT"
click at [1029, 350] on select "Please Select 16PT 14PT" at bounding box center [1154, 368] width 250 height 37
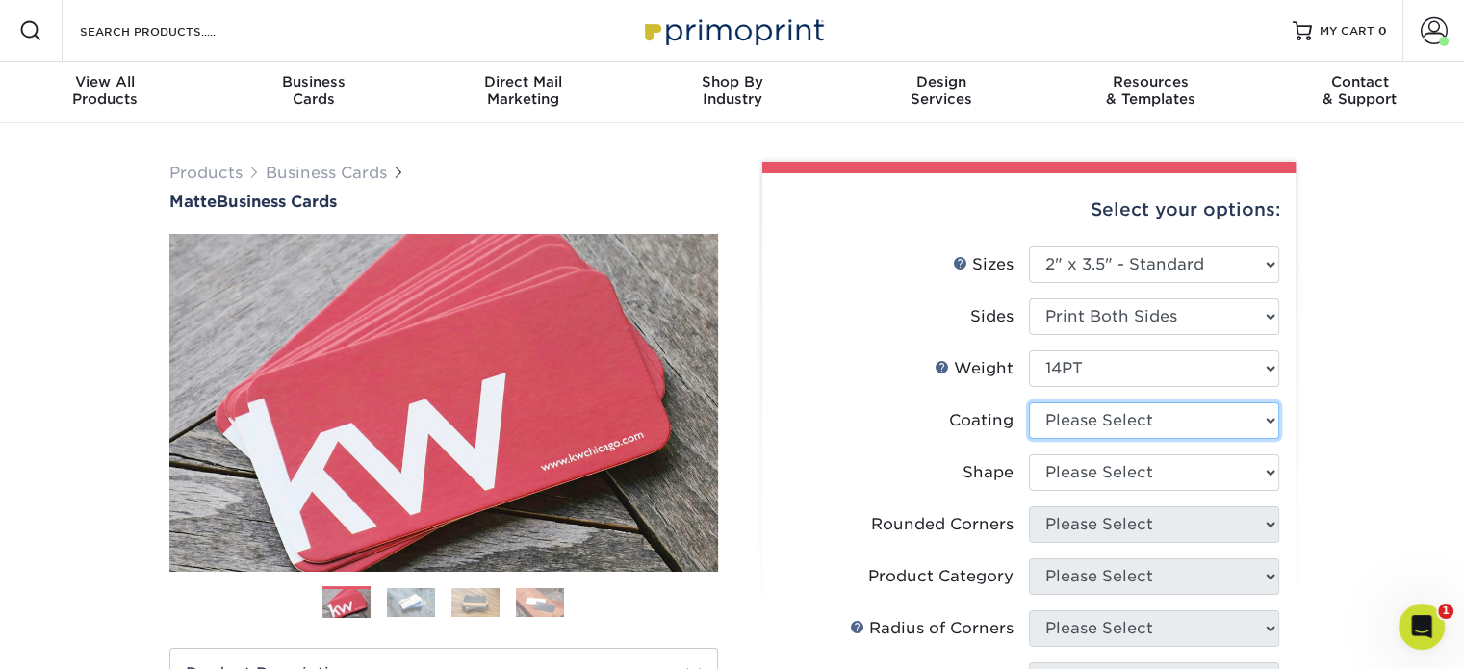
click at [1131, 422] on select at bounding box center [1154, 420] width 250 height 37
select select "121bb7b5-3b4d-429f-bd8d-bbf80e953313"
click at [1029, 402] on select at bounding box center [1154, 420] width 250 height 37
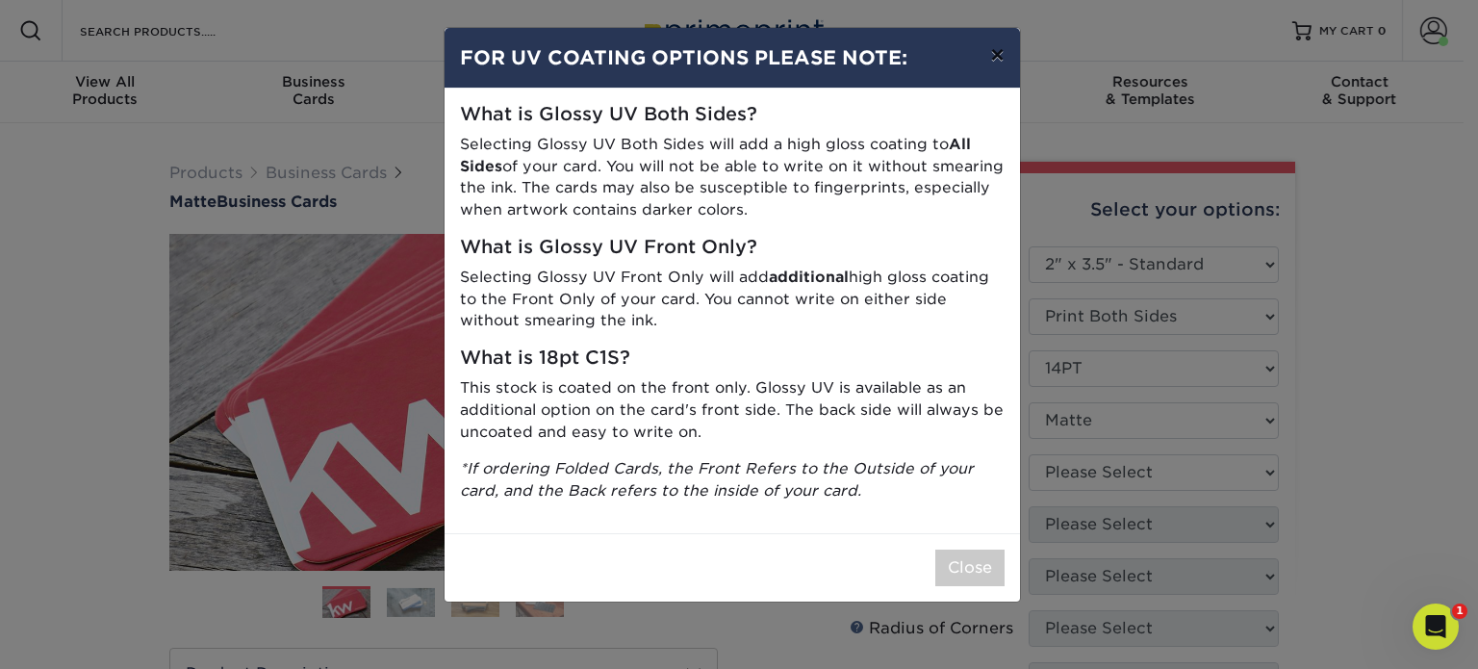
click at [1001, 61] on button "×" at bounding box center [997, 55] width 44 height 54
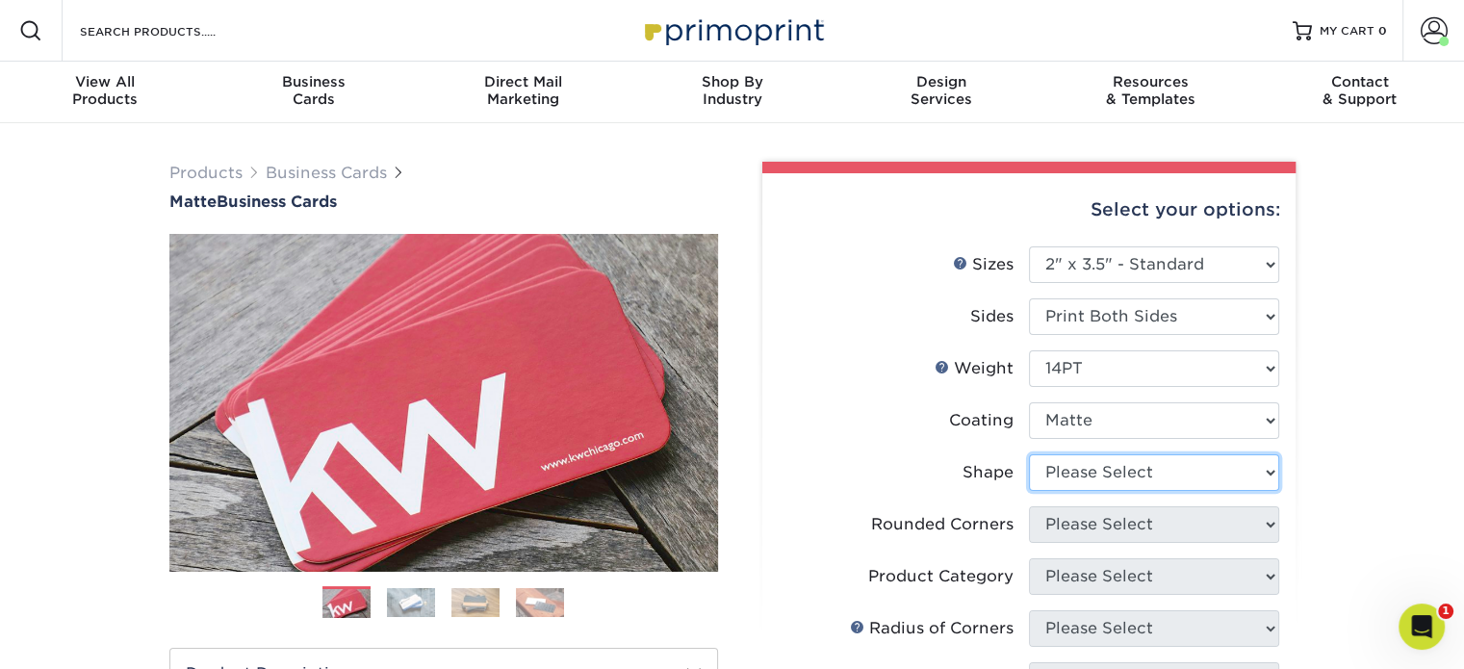
click at [1162, 473] on select "Please Select Standard" at bounding box center [1154, 472] width 250 height 37
select select "standard"
click at [1029, 454] on select "Please Select Standard" at bounding box center [1154, 472] width 250 height 37
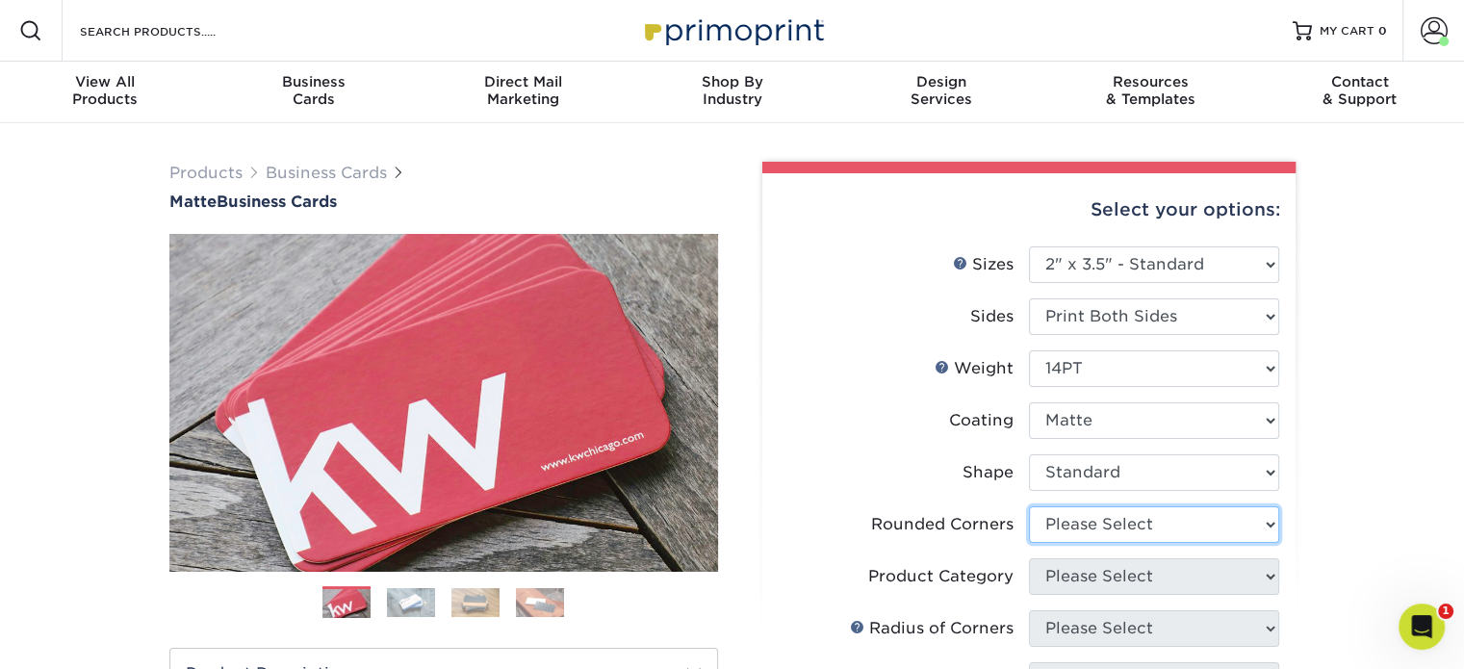
click at [1136, 523] on select "Please Select Yes - Round 2 Corners Yes - Round 4 Corners No" at bounding box center [1154, 524] width 250 height 37
select select "0"
click at [1029, 506] on select "Please Select Yes - Round 2 Corners Yes - Round 4 Corners No" at bounding box center [1154, 524] width 250 height 37
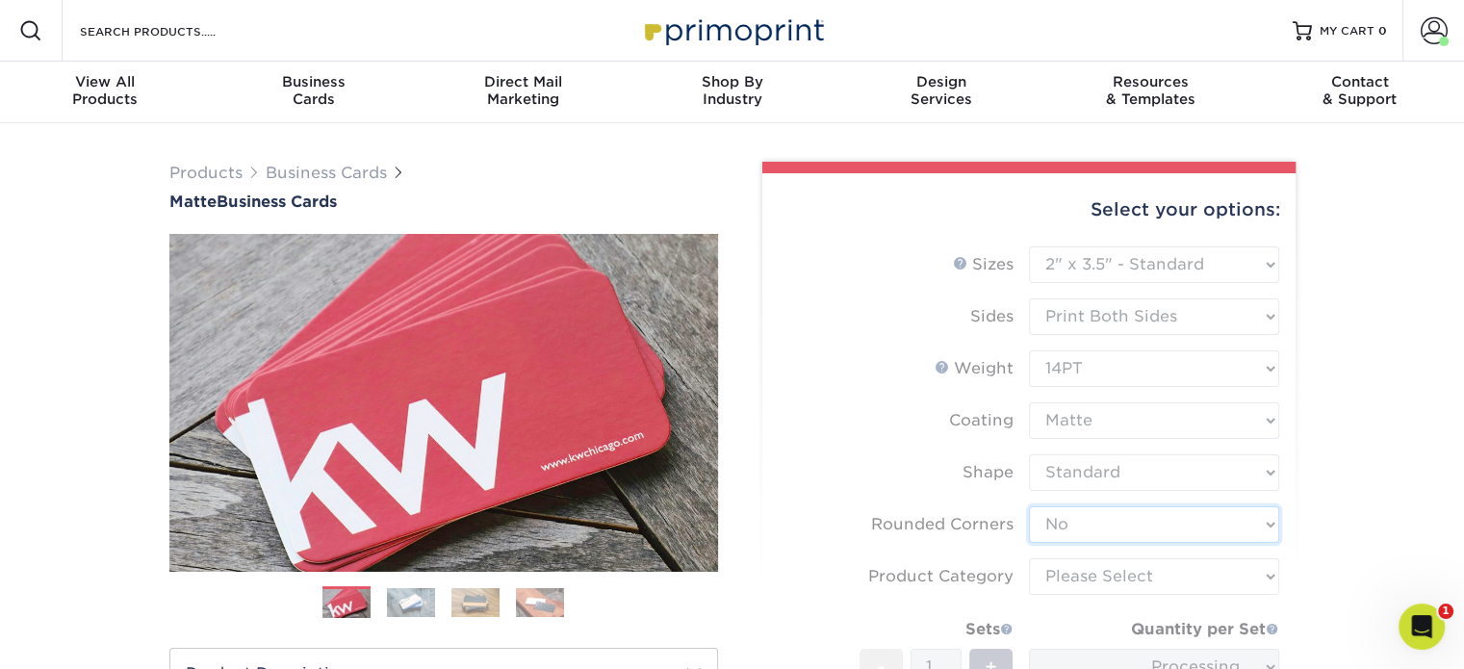
scroll to position [192, 0]
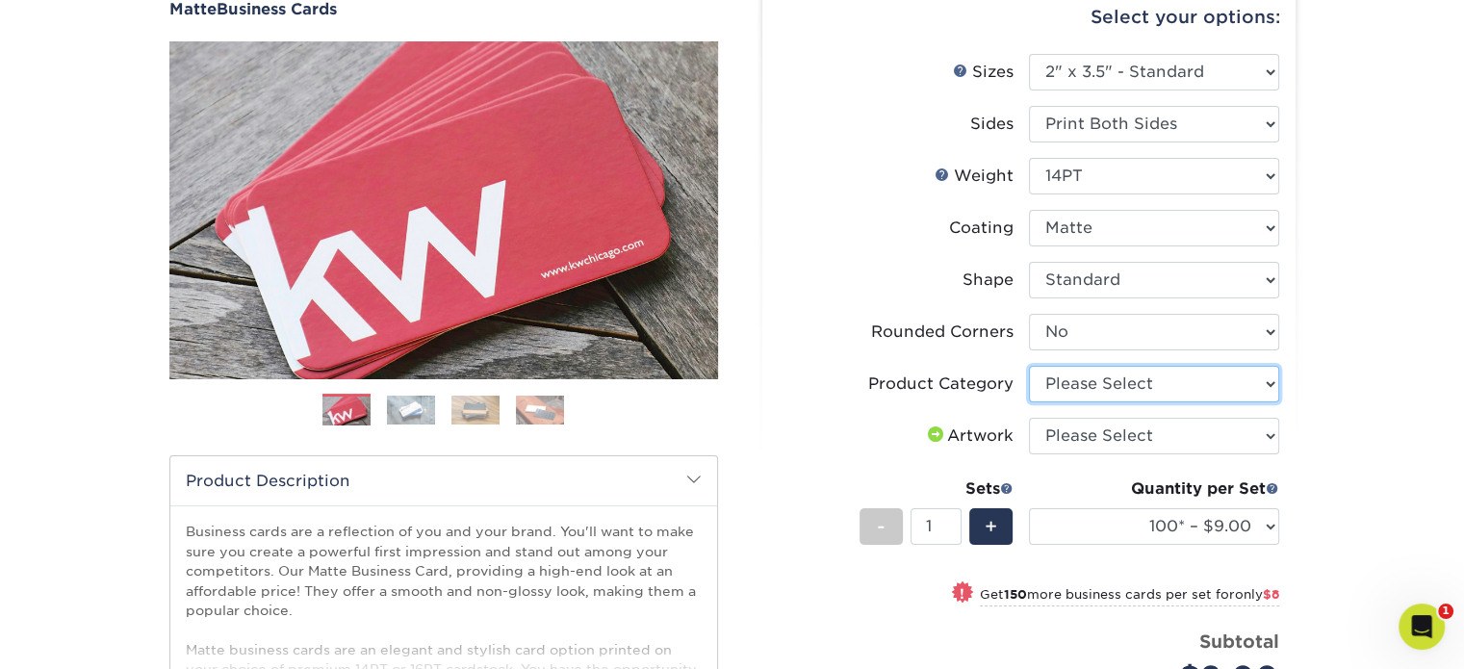
click at [1128, 384] on select "Please Select Business Cards" at bounding box center [1154, 384] width 250 height 37
select select "3b5148f1-0588-4f88-a218-97bcfdce65c1"
click at [1029, 366] on select "Please Select Business Cards" at bounding box center [1154, 384] width 250 height 37
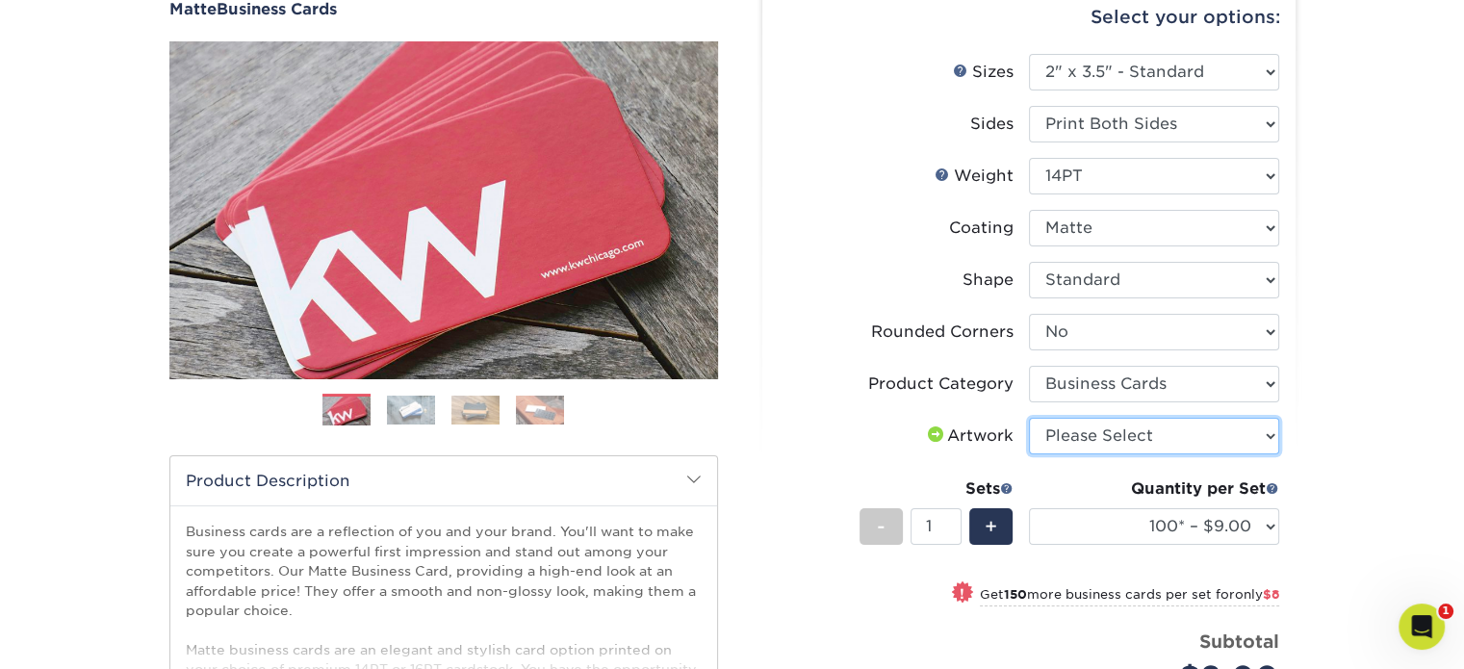
click at [1100, 442] on select "Please Select I will upload files I need a design - $100" at bounding box center [1154, 436] width 250 height 37
select select "upload"
click at [1029, 418] on select "Please Select I will upload files I need a design - $100" at bounding box center [1154, 436] width 250 height 37
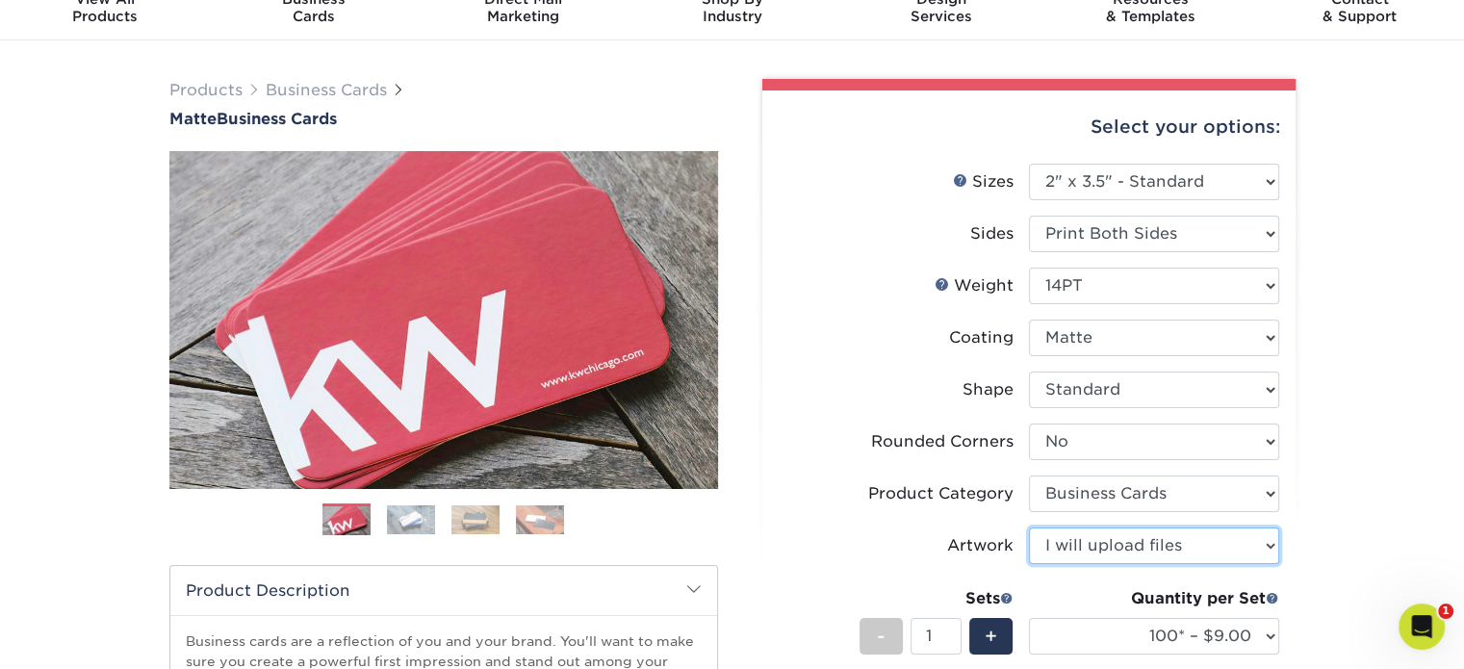
scroll to position [0, 0]
